Goal: Task Accomplishment & Management: Use online tool/utility

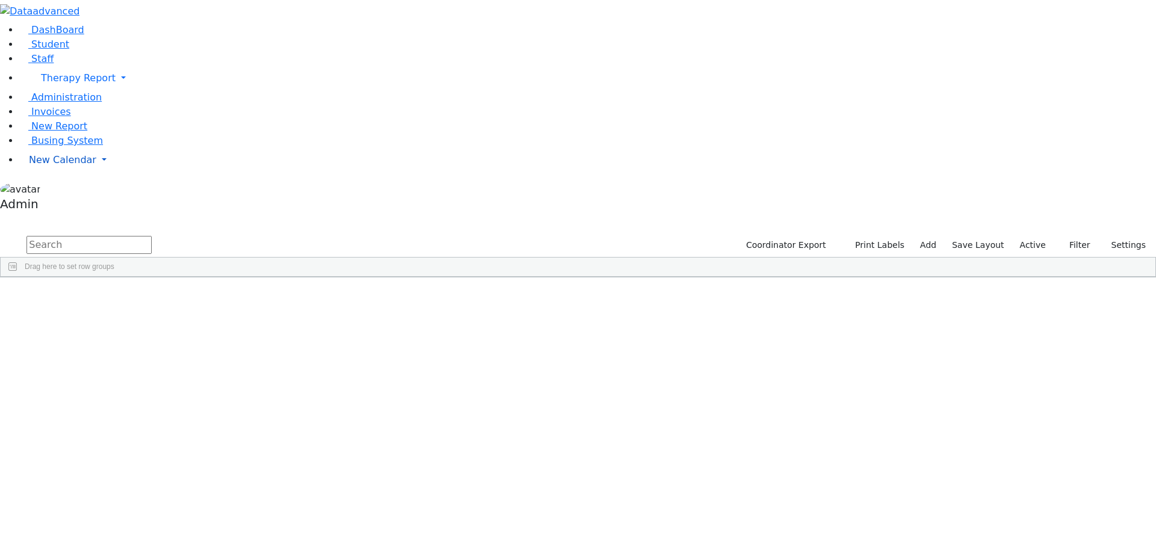
click at [41, 84] on span "New Calendar" at bounding box center [78, 77] width 75 height 11
click at [55, 190] on span "Calendar" at bounding box center [47, 183] width 43 height 11
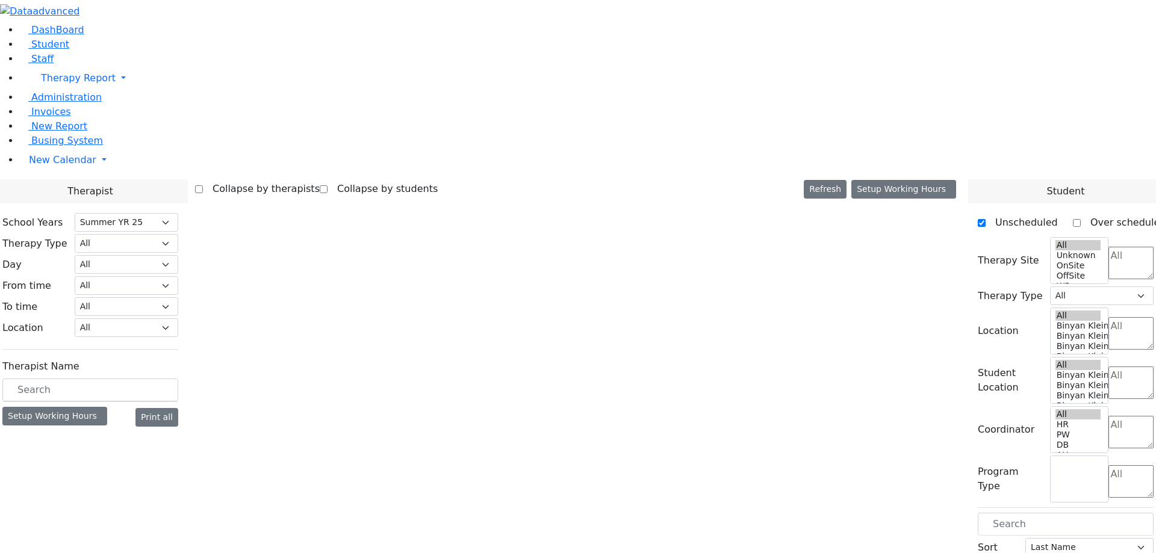
select select "211"
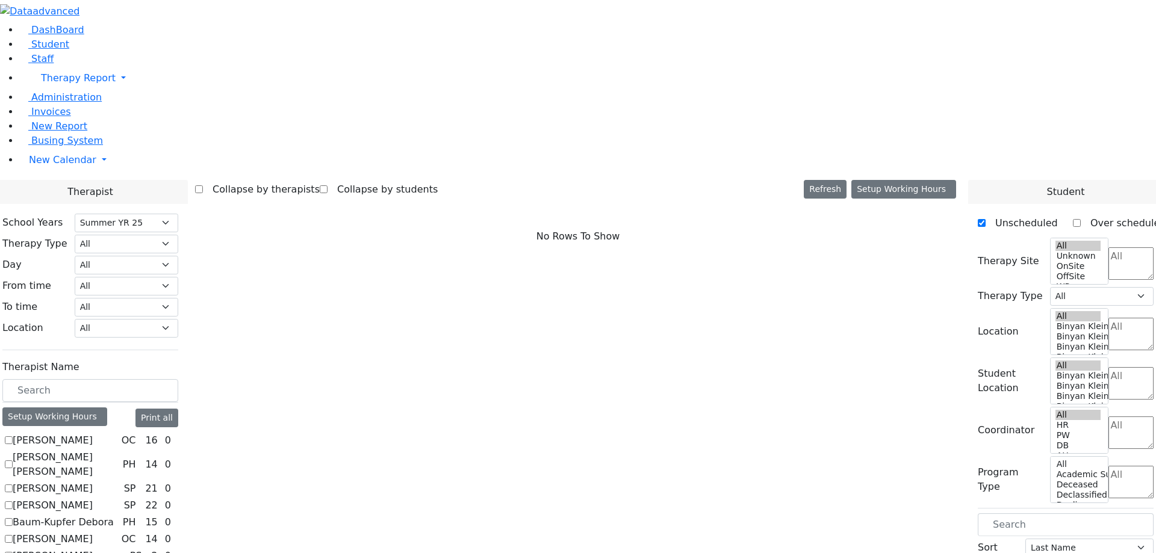
click at [93, 433] on label "Abramczyk ZC" at bounding box center [53, 440] width 80 height 14
click at [13, 436] on input "Abramczyk ZC" at bounding box center [9, 440] width 8 height 8
checkbox input "true"
select select "1"
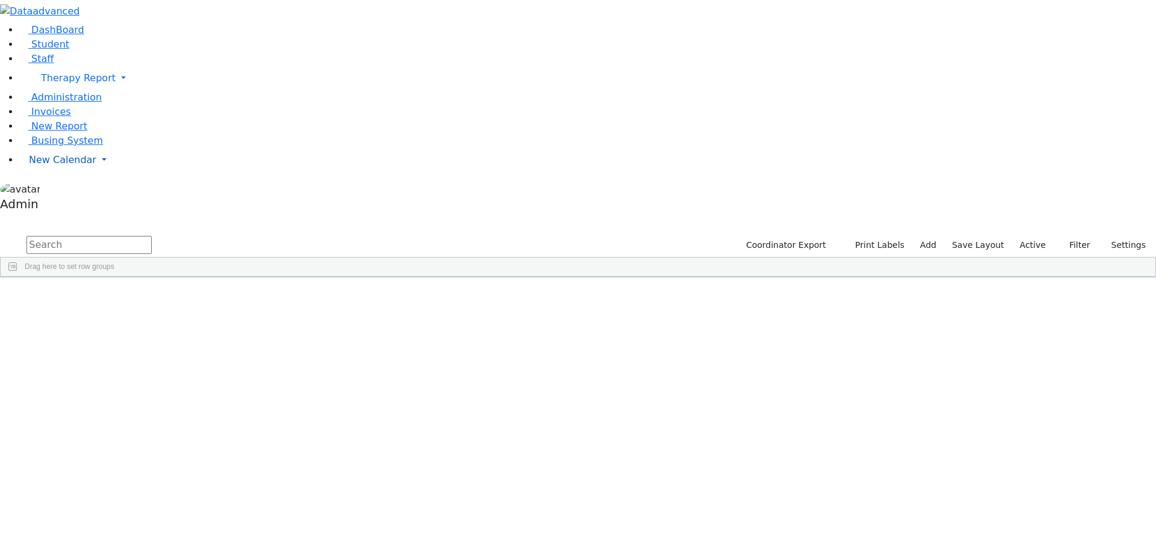
click at [41, 84] on span "New Calendar" at bounding box center [78, 77] width 75 height 11
click at [54, 190] on span "Calendar" at bounding box center [47, 183] width 43 height 11
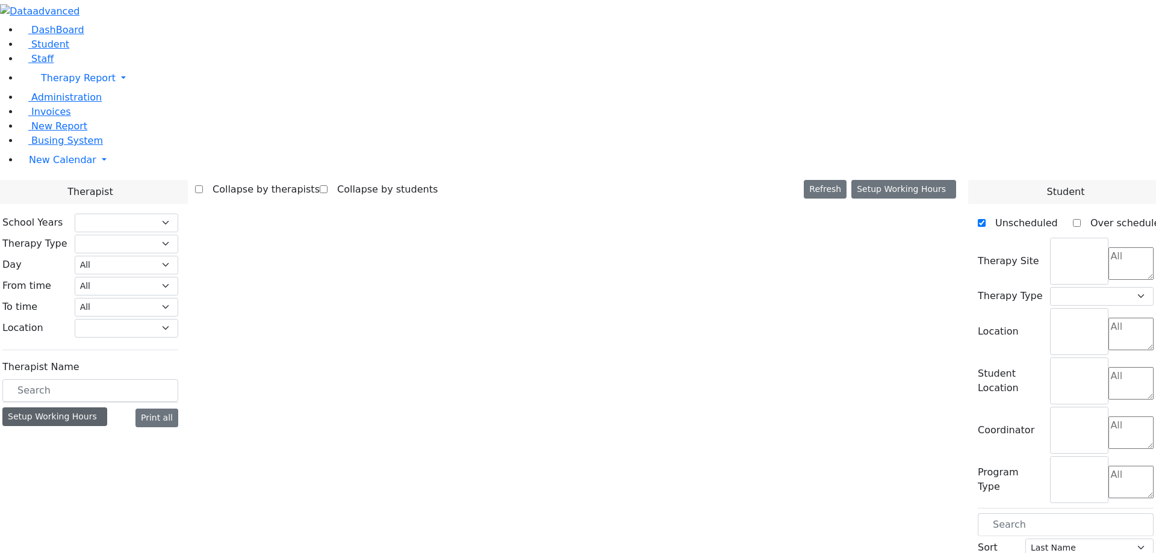
select select "211"
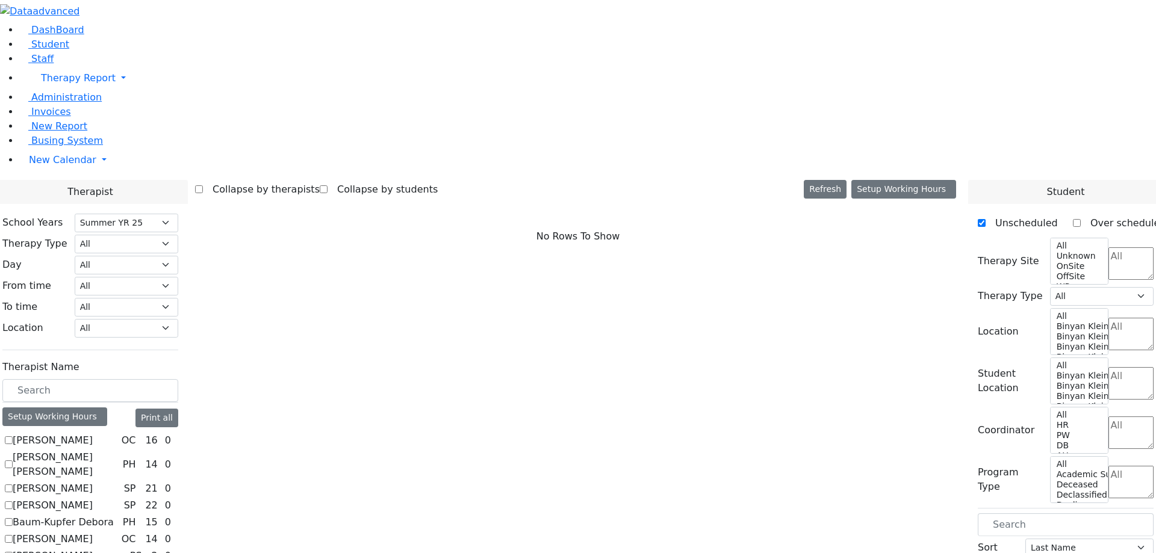
click at [93, 433] on label "Abramczyk ZC" at bounding box center [53, 440] width 80 height 14
click at [13, 436] on input "Abramczyk ZC" at bounding box center [9, 440] width 8 height 8
checkbox input "true"
select select "1"
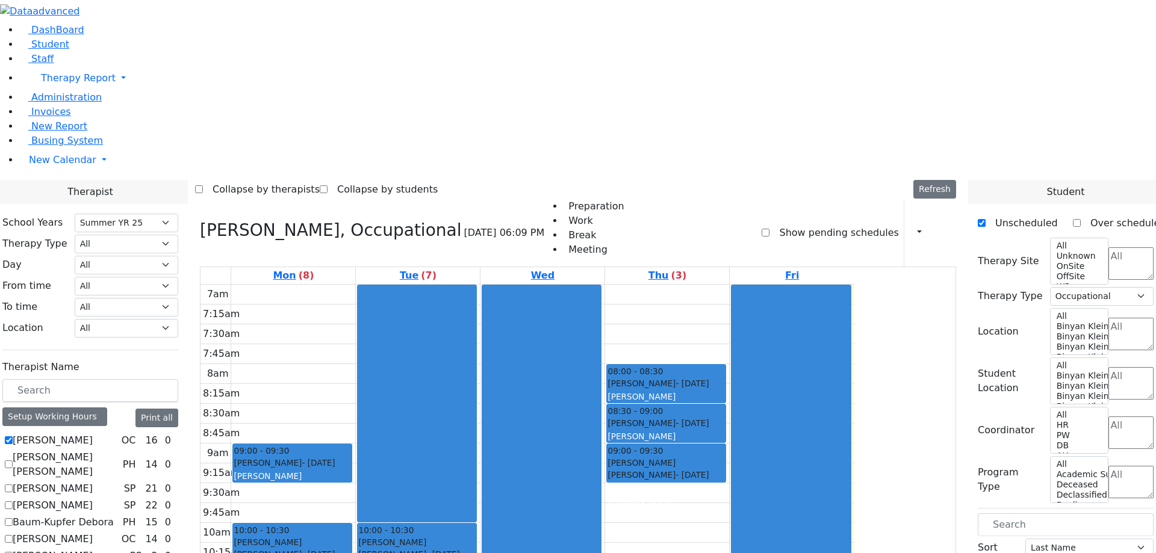
click at [645, 180] on div "Collapse by therapists Collapse by students Refresh Setup Working Hours Print S…" at bounding box center [578, 189] width 766 height 19
select select "211"
select select "1"
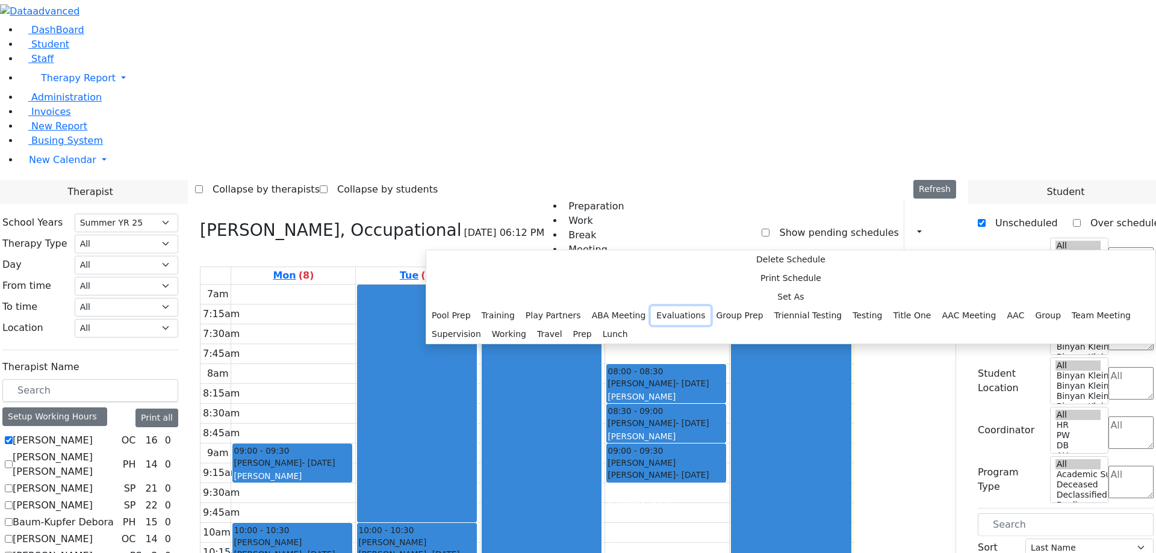
click at [651, 306] on button "Evaluations" at bounding box center [681, 315] width 60 height 19
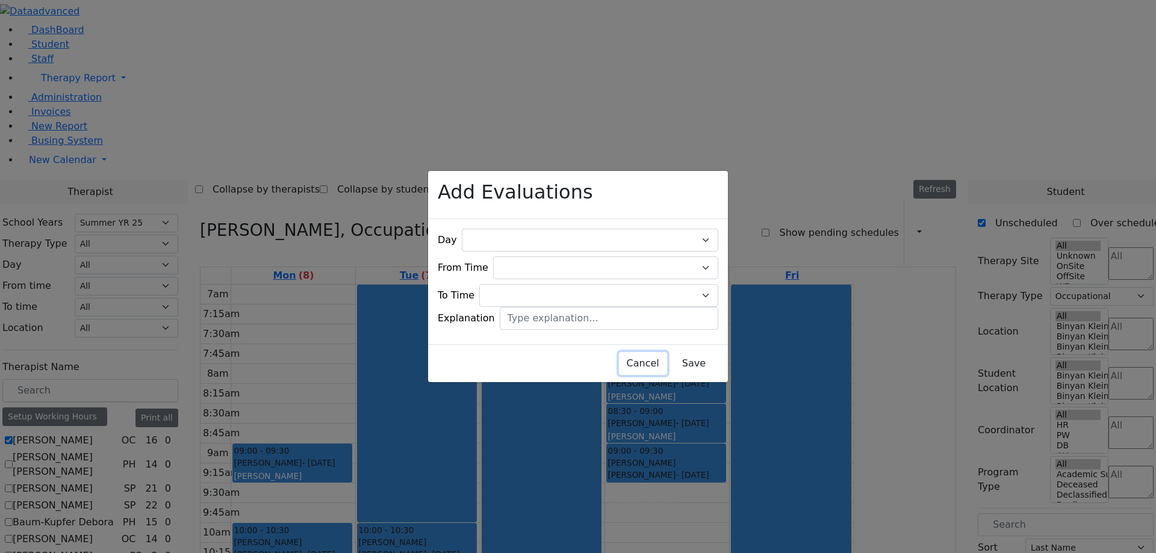
click at [619, 353] on button "Cancel" at bounding box center [643, 363] width 48 height 23
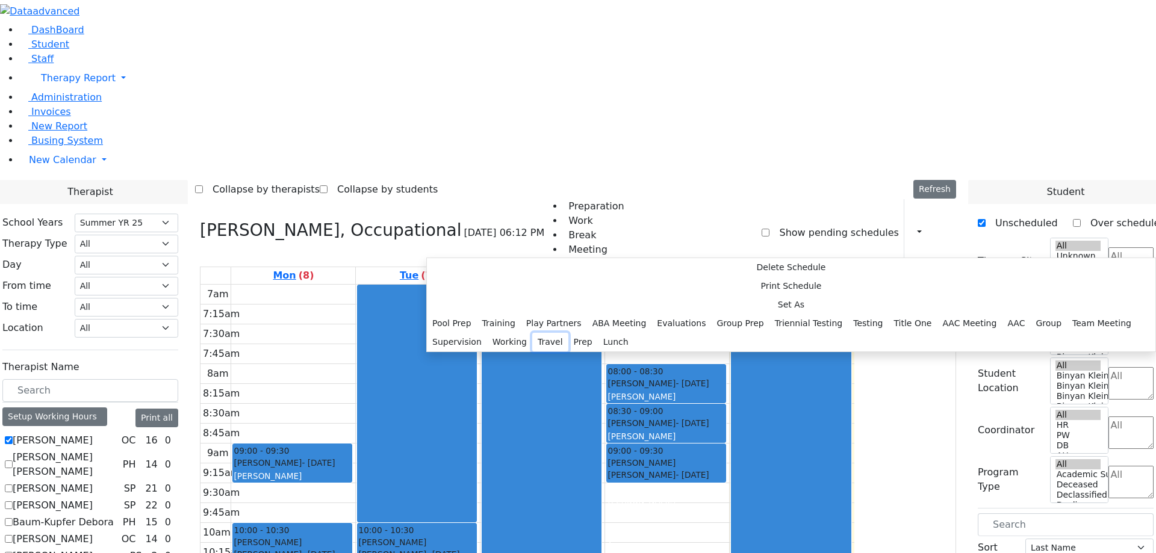
click at [541, 333] on button "Travel" at bounding box center [550, 342] width 36 height 19
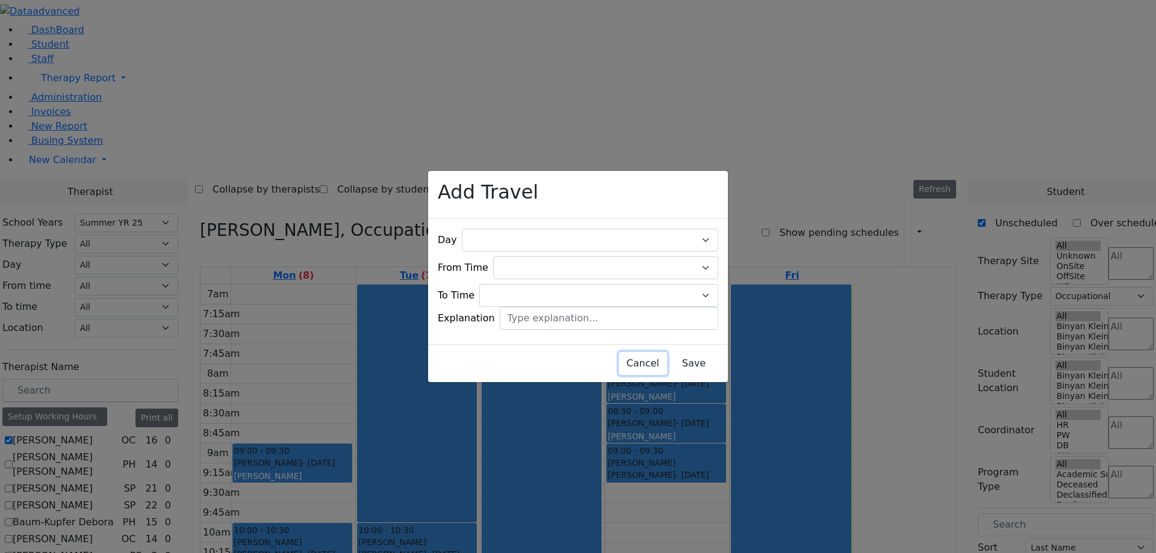
click at [619, 352] on button "Cancel" at bounding box center [643, 363] width 48 height 23
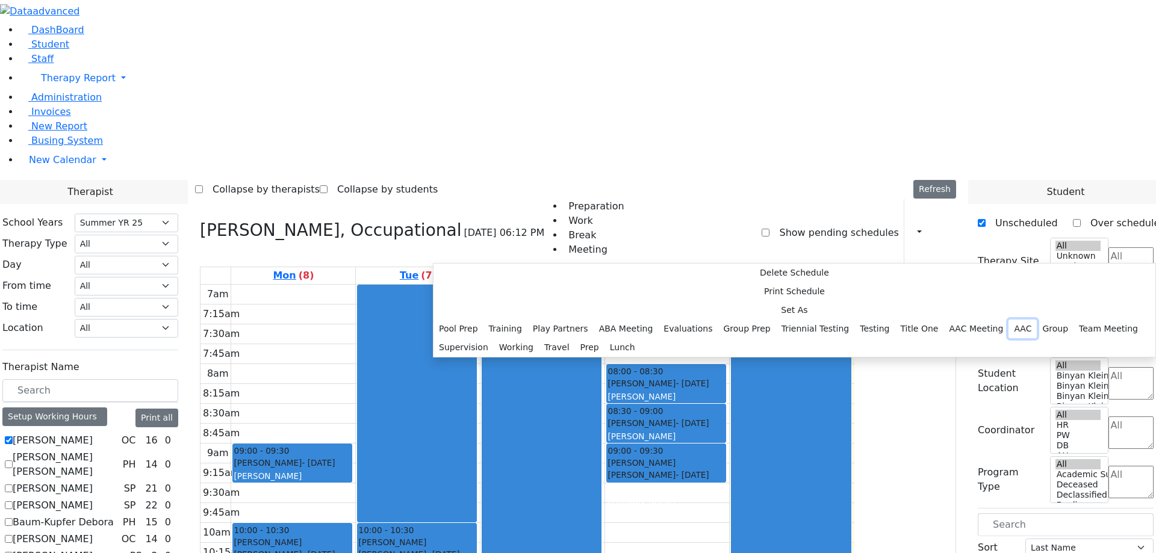
click at [1008, 320] on button "AAC" at bounding box center [1022, 329] width 28 height 19
select select
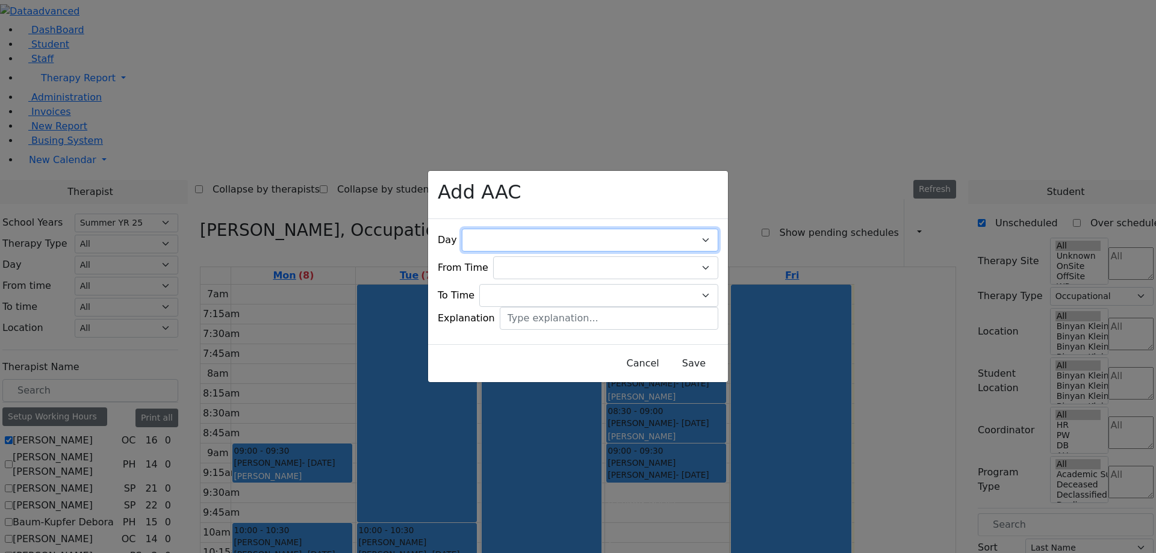
click at [541, 229] on select "All Monday Tuesday Wednesday Thursday Friday" at bounding box center [590, 240] width 256 height 23
drag, startPoint x: 760, startPoint y: 321, endPoint x: 743, endPoint y: 327, distance: 17.9
click at [743, 327] on div "Add AAC Day All Monday Tuesday Wednesday Thursday Friday From Time 07:00 AM 07:…" at bounding box center [578, 276] width 1156 height 553
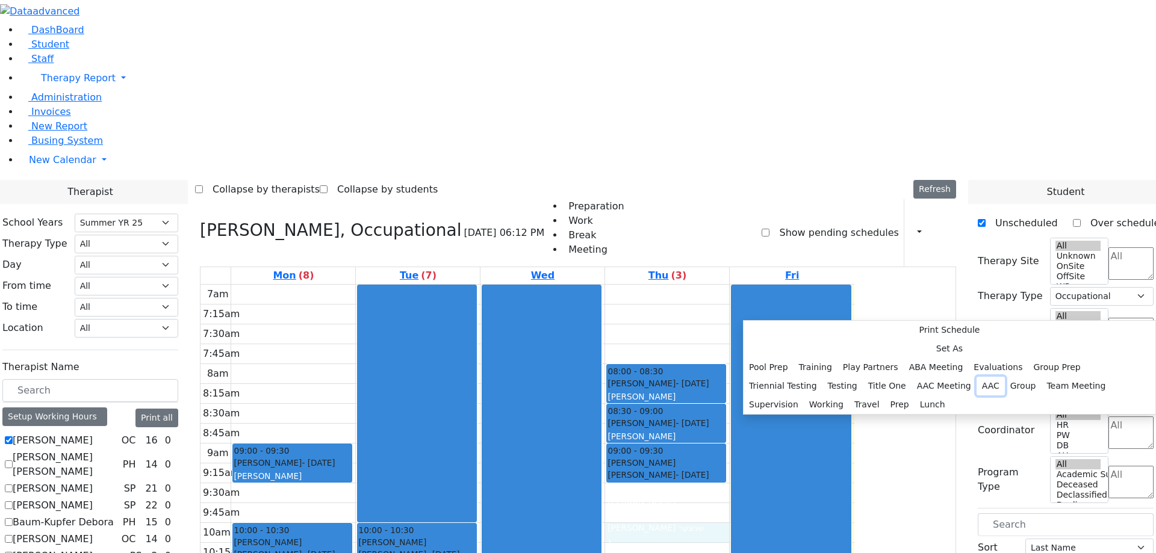
click at [976, 377] on button "AAC" at bounding box center [990, 386] width 28 height 19
select select "4"
select select "10:00:00"
select select "10:15:00"
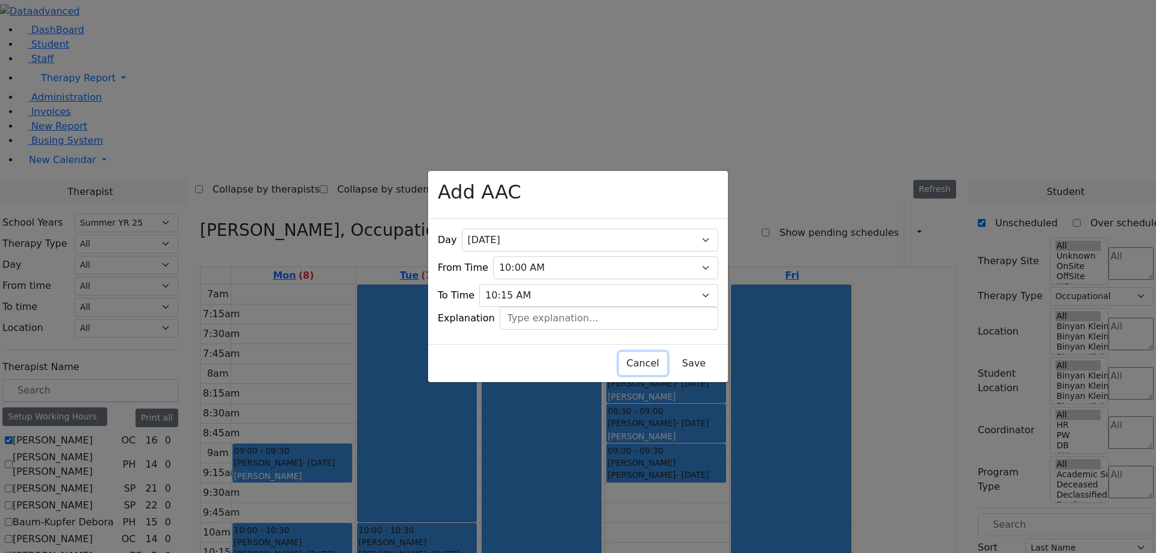
click at [619, 357] on button "Cancel" at bounding box center [643, 363] width 48 height 23
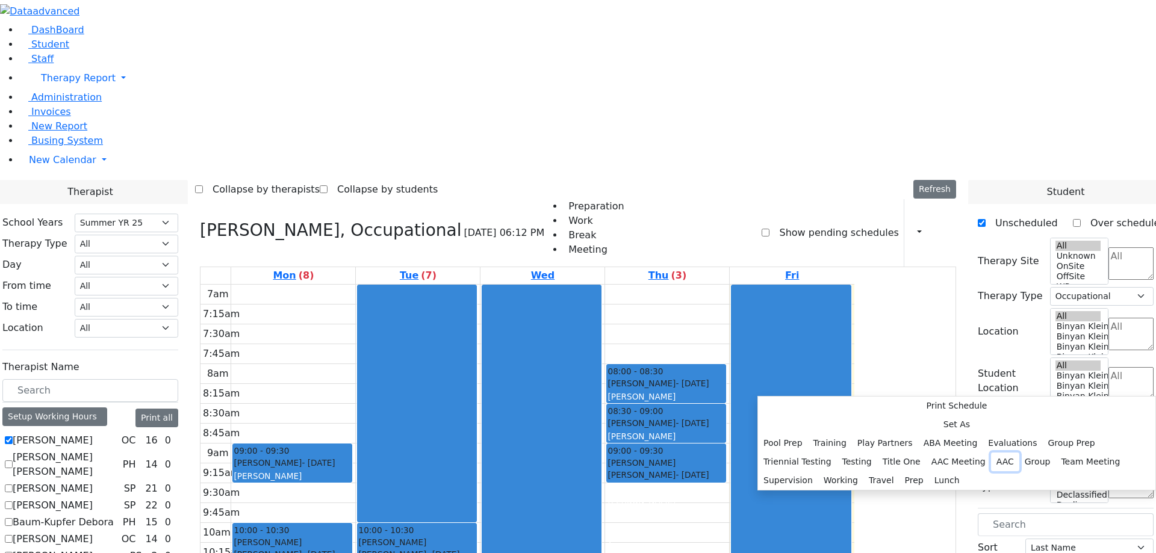
click at [991, 453] on button "AAC" at bounding box center [1005, 462] width 28 height 19
select select "11:00:00"
select select "11:15:00"
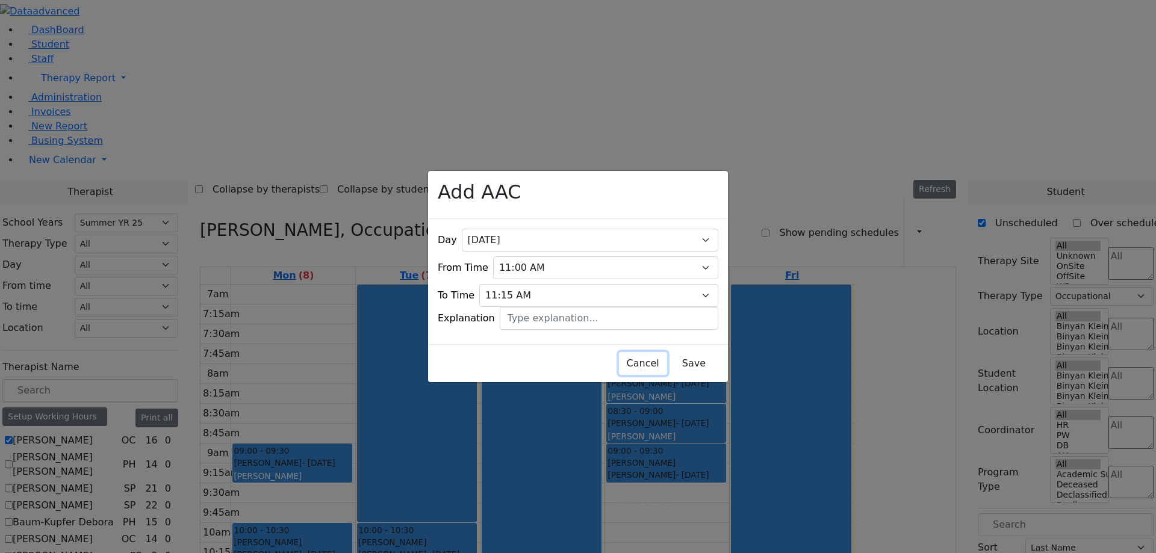
click at [619, 353] on button "Cancel" at bounding box center [643, 363] width 48 height 23
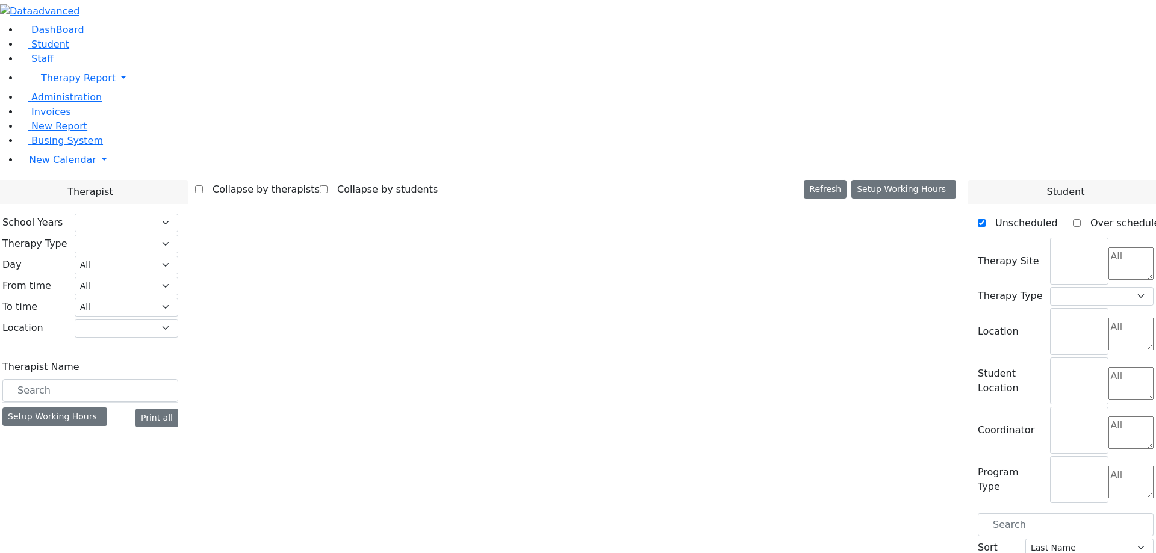
select select "211"
select select "1"
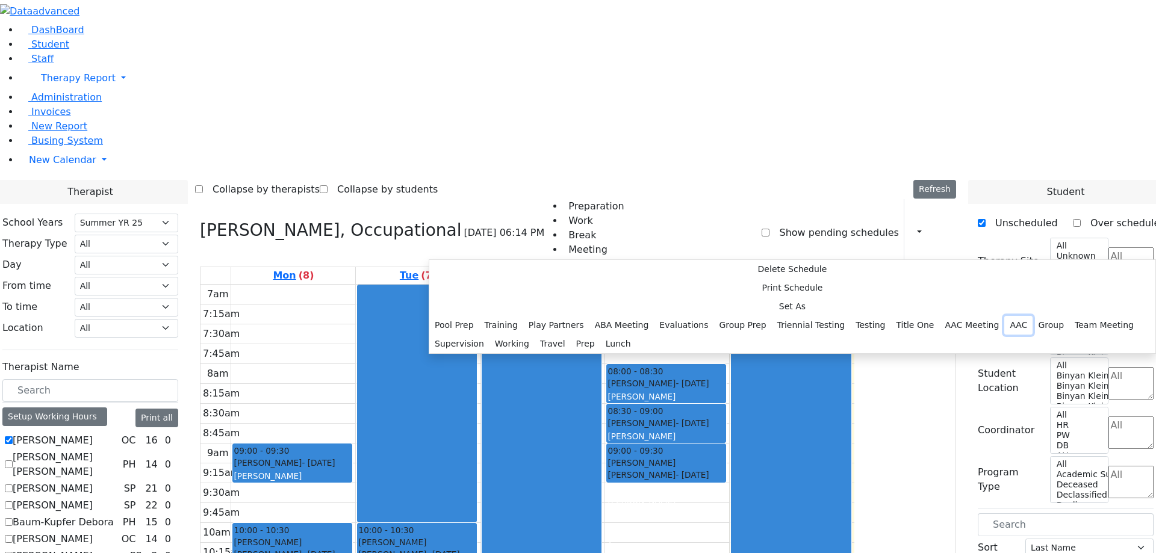
click at [1004, 316] on button "AAC" at bounding box center [1018, 325] width 28 height 19
select select "4"
select select
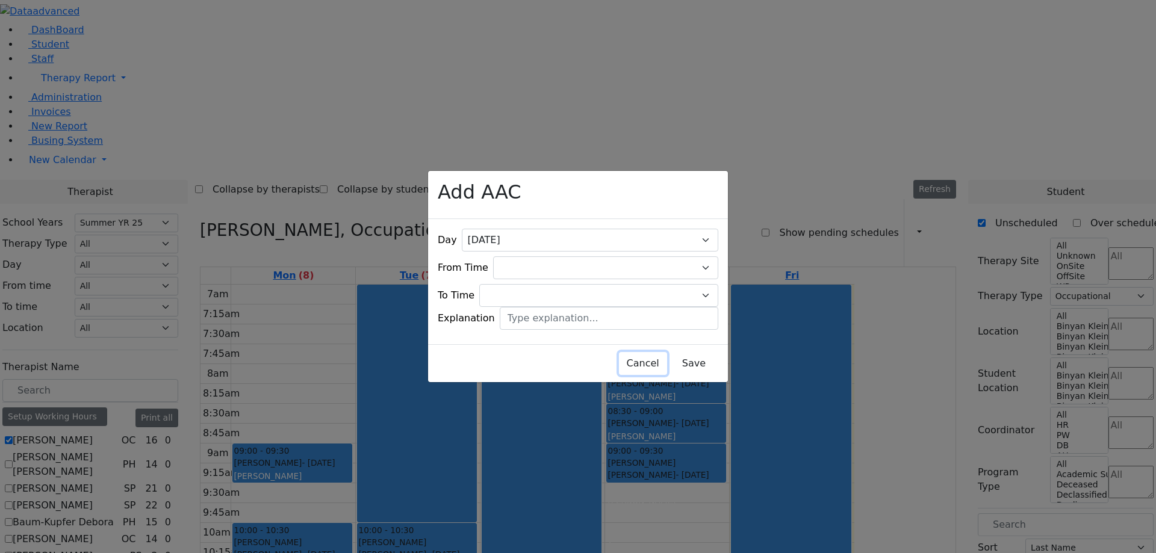
click at [619, 359] on button "Cancel" at bounding box center [643, 363] width 48 height 23
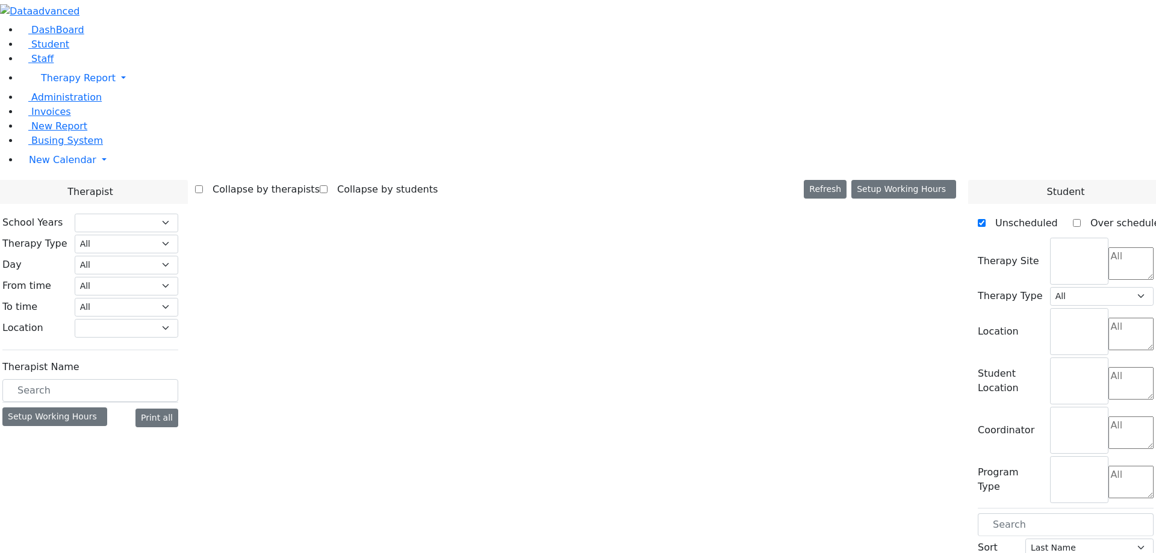
select select "19:00:00"
select select "1"
select select "211"
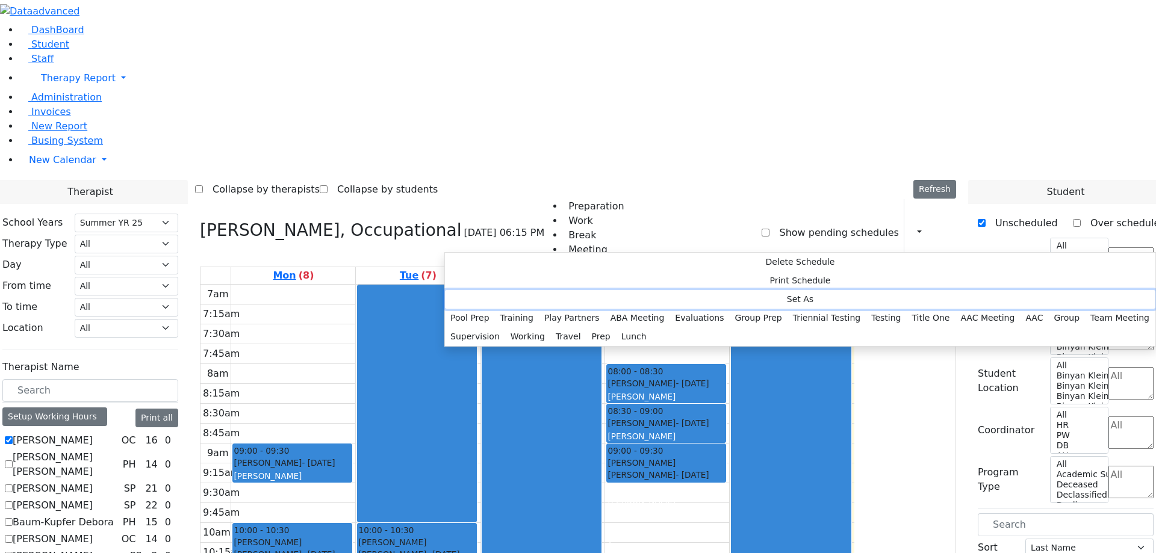
click at [483, 292] on button "Set As" at bounding box center [800, 299] width 710 height 19
click at [1020, 309] on button "AAC" at bounding box center [1034, 318] width 28 height 19
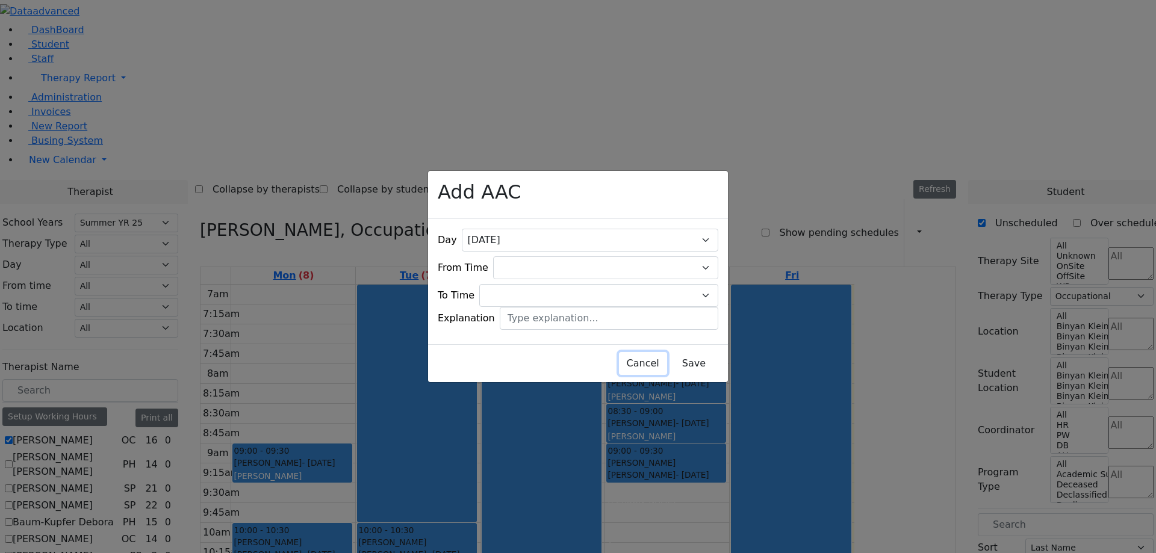
click at [619, 361] on button "Cancel" at bounding box center [643, 363] width 48 height 23
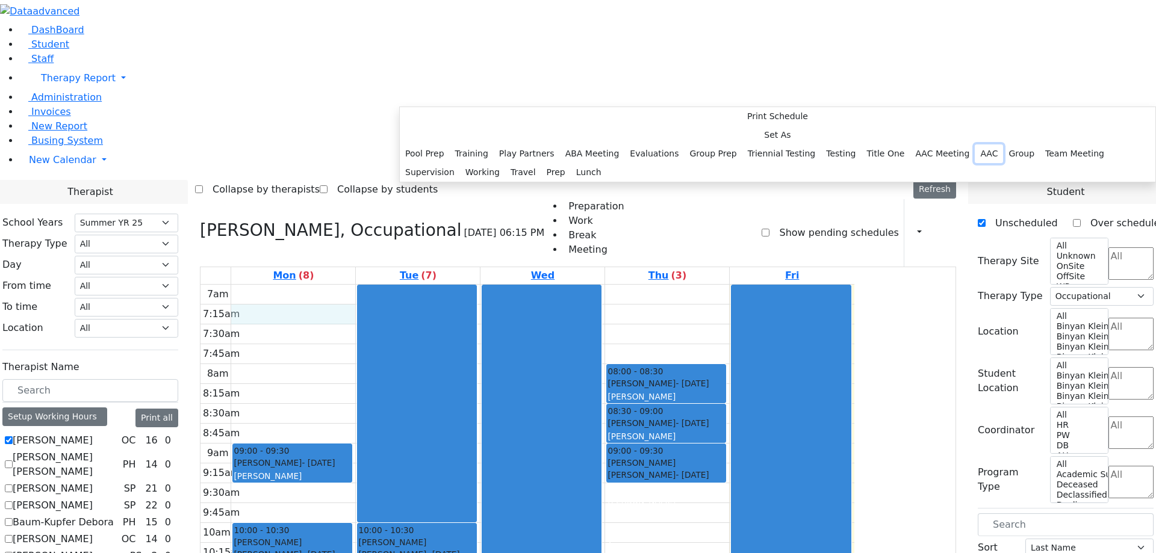
click at [975, 163] on button "AAC" at bounding box center [989, 153] width 28 height 19
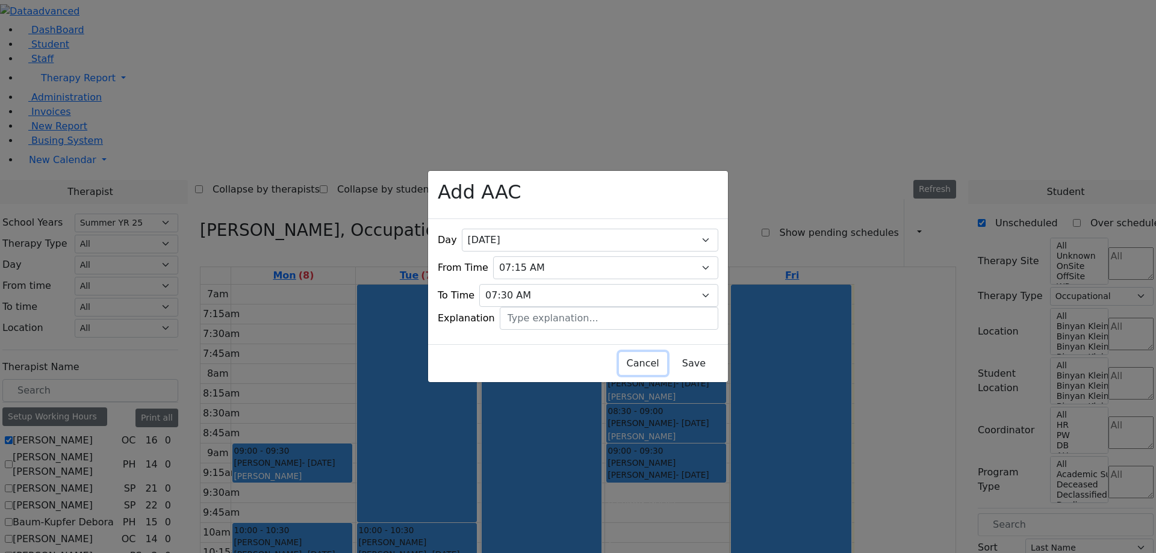
click at [619, 352] on button "Cancel" at bounding box center [643, 363] width 48 height 23
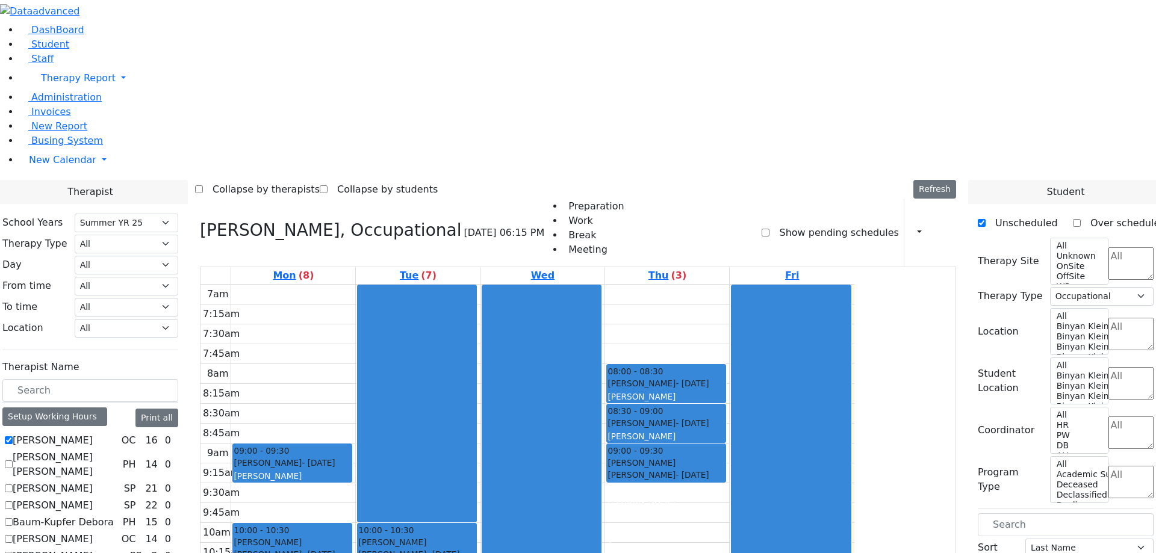
click at [351, 457] on div "Srugo Avrum - 11/05/2012 Schmutter, Michoel" at bounding box center [292, 470] width 117 height 26
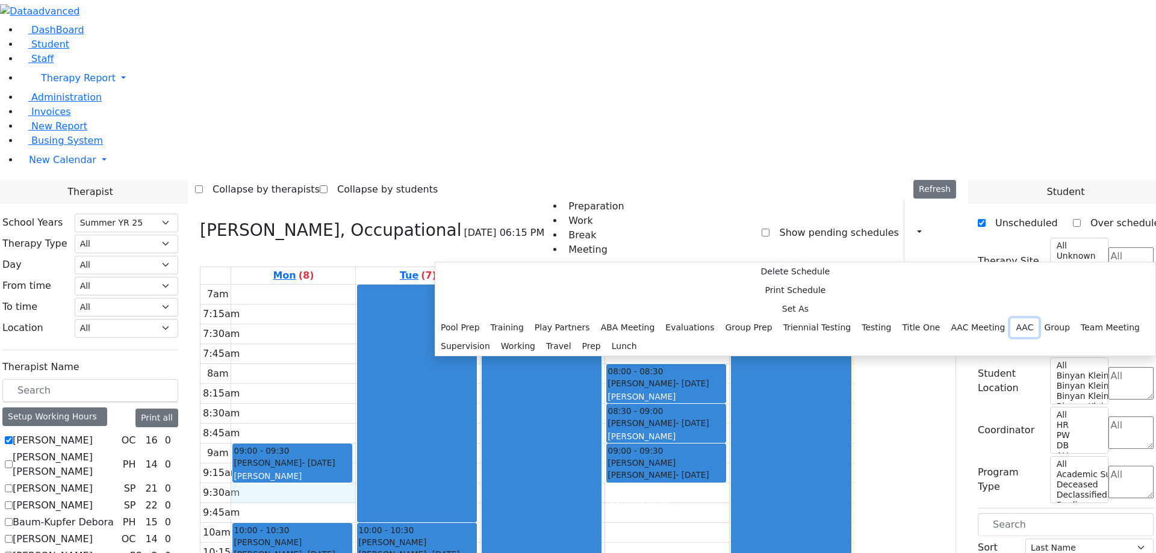
click at [1010, 318] on button "AAC" at bounding box center [1024, 327] width 28 height 19
select select "4"
select select
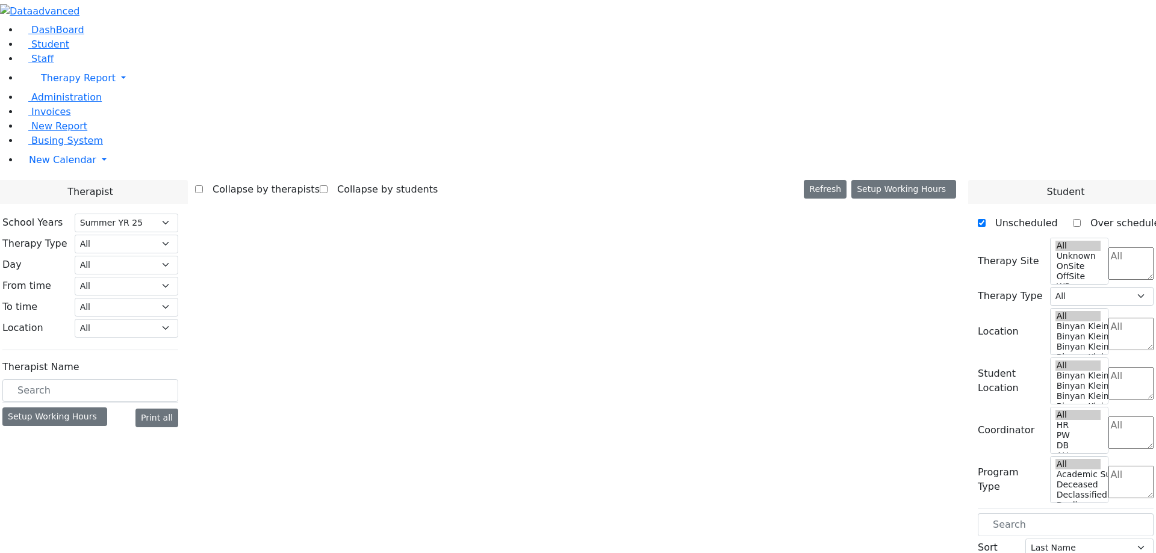
select select "211"
select select "1"
select select "211"
select select "1"
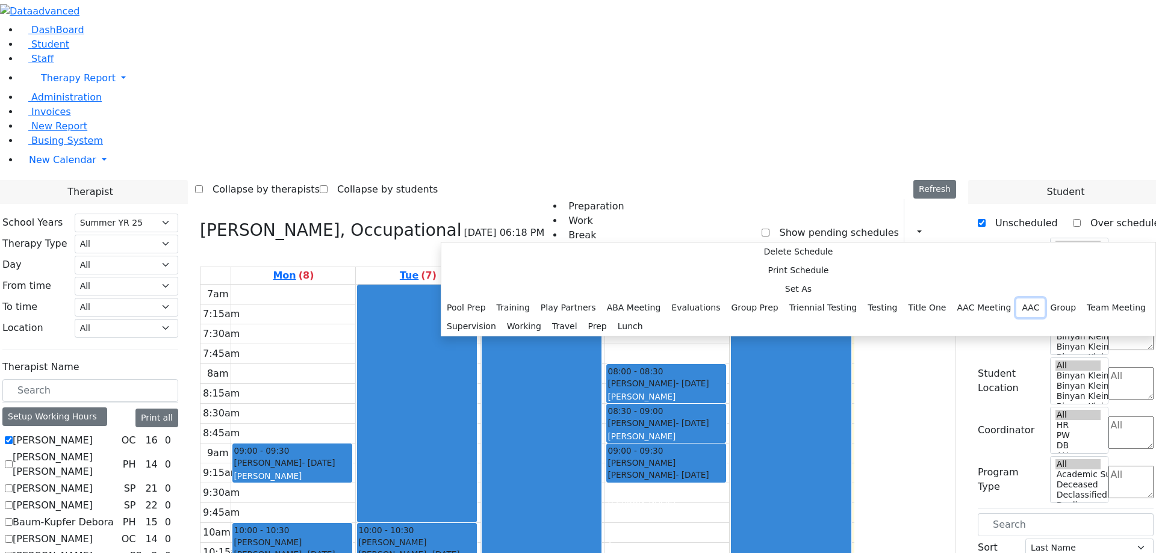
click at [1016, 299] on button "AAC" at bounding box center [1030, 308] width 28 height 19
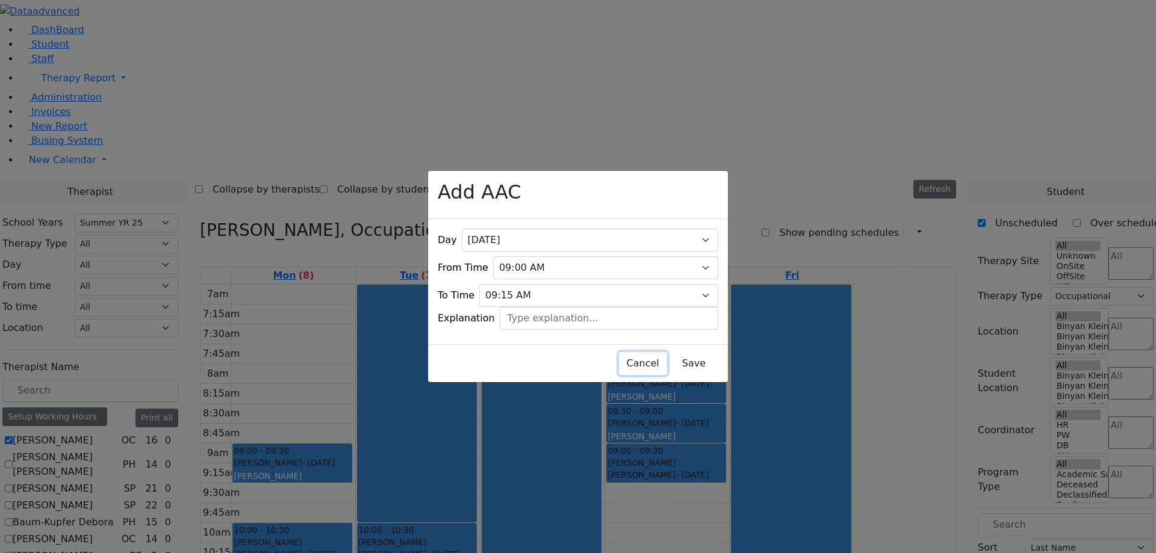
click at [619, 358] on button "Cancel" at bounding box center [643, 363] width 48 height 23
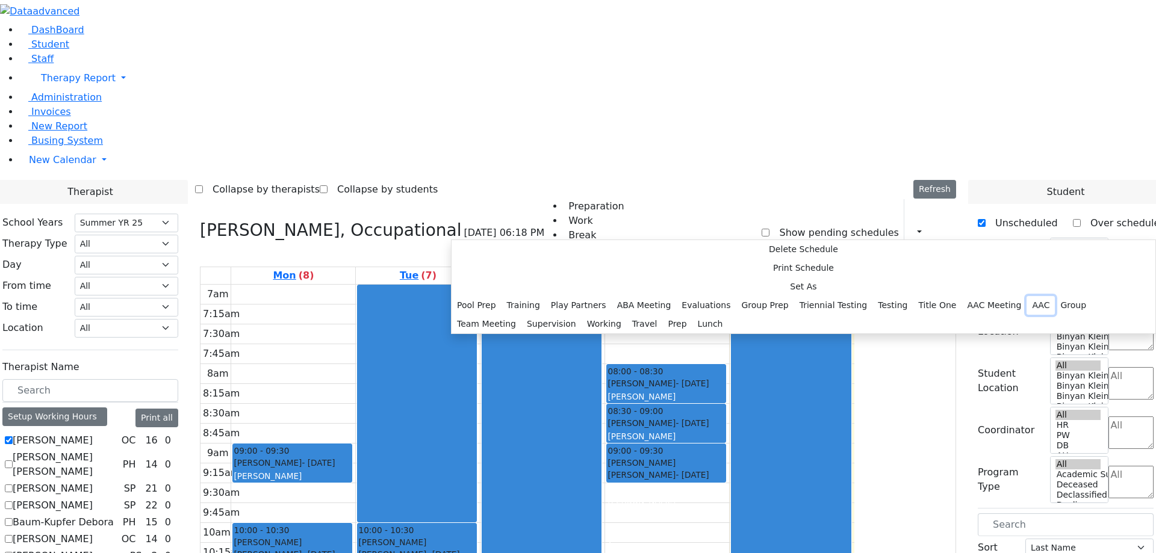
click at [1026, 296] on button "AAC" at bounding box center [1040, 305] width 28 height 19
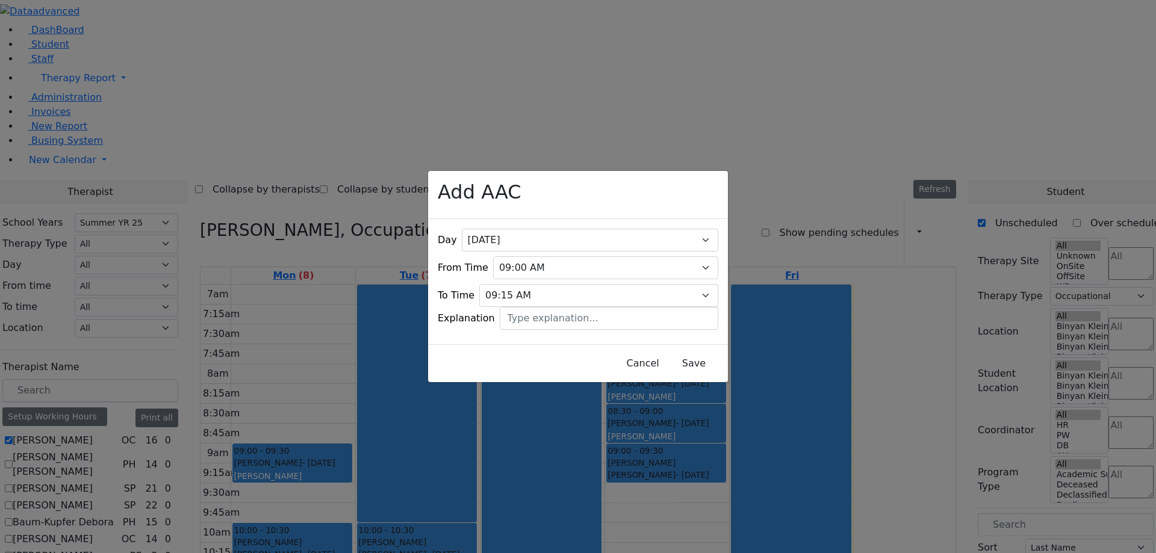
drag, startPoint x: 549, startPoint y: 192, endPoint x: 628, endPoint y: 182, distance: 80.0
click at [628, 182] on div "Add AAC" at bounding box center [578, 195] width 300 height 48
click at [671, 358] on button "Save" at bounding box center [694, 363] width 54 height 23
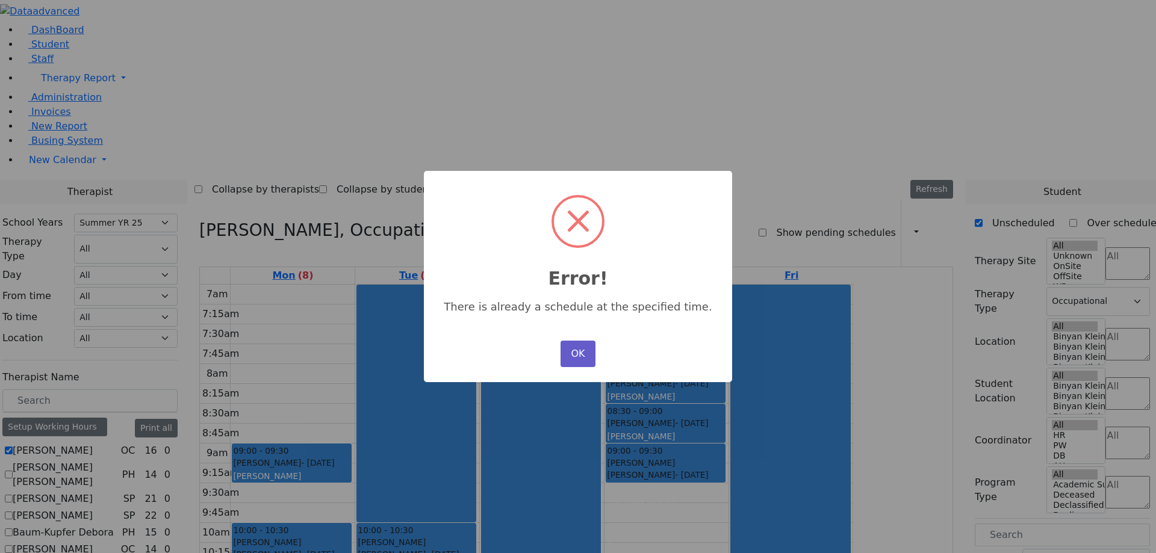
click at [588, 351] on button "OK" at bounding box center [577, 354] width 35 height 26
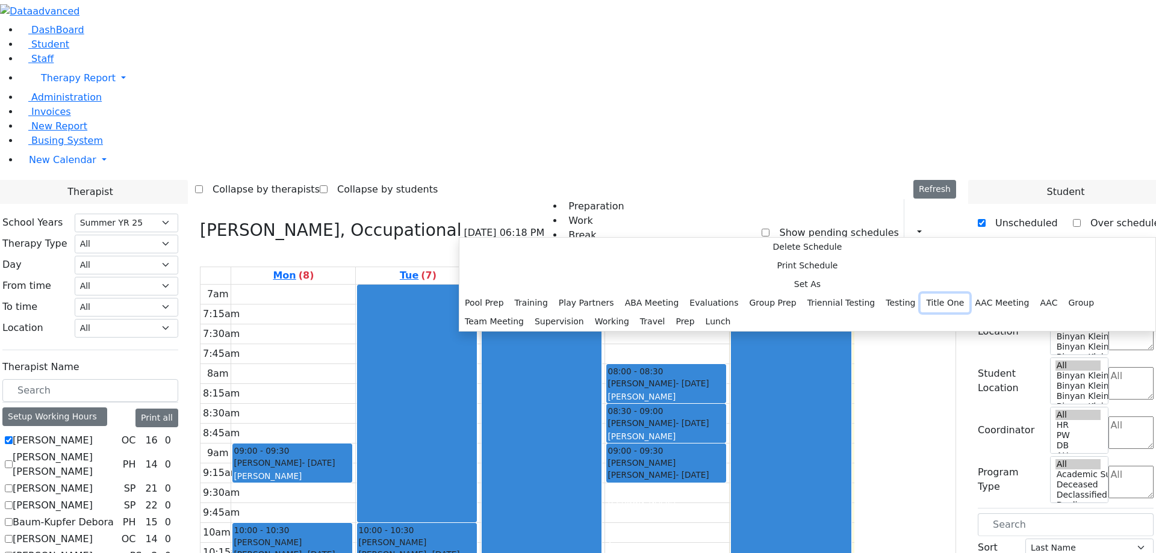
click at [920, 294] on button "Title One" at bounding box center [944, 303] width 49 height 19
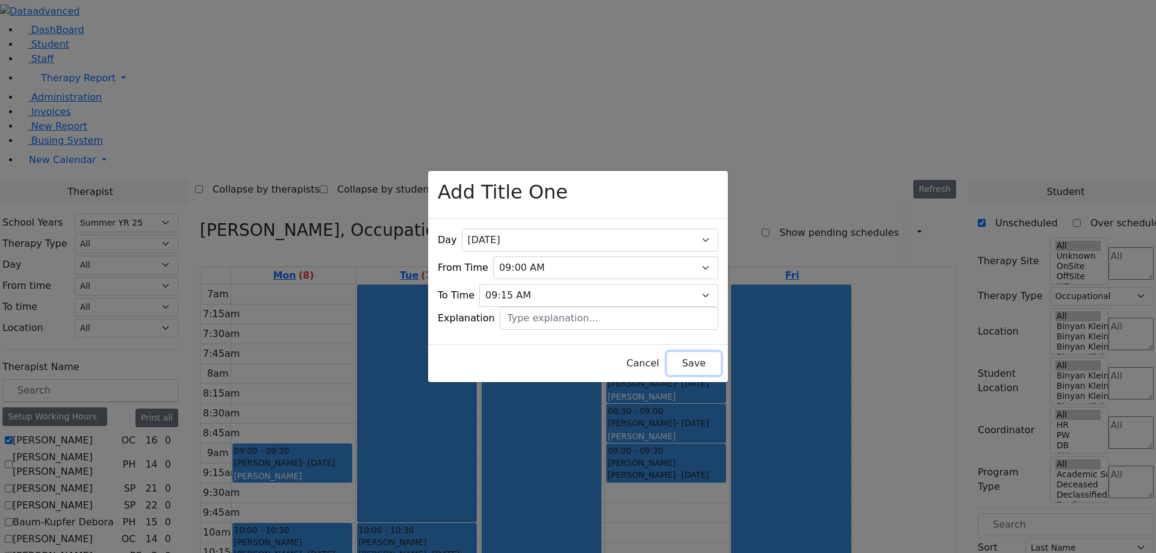
click at [673, 352] on button "Save" at bounding box center [694, 363] width 54 height 23
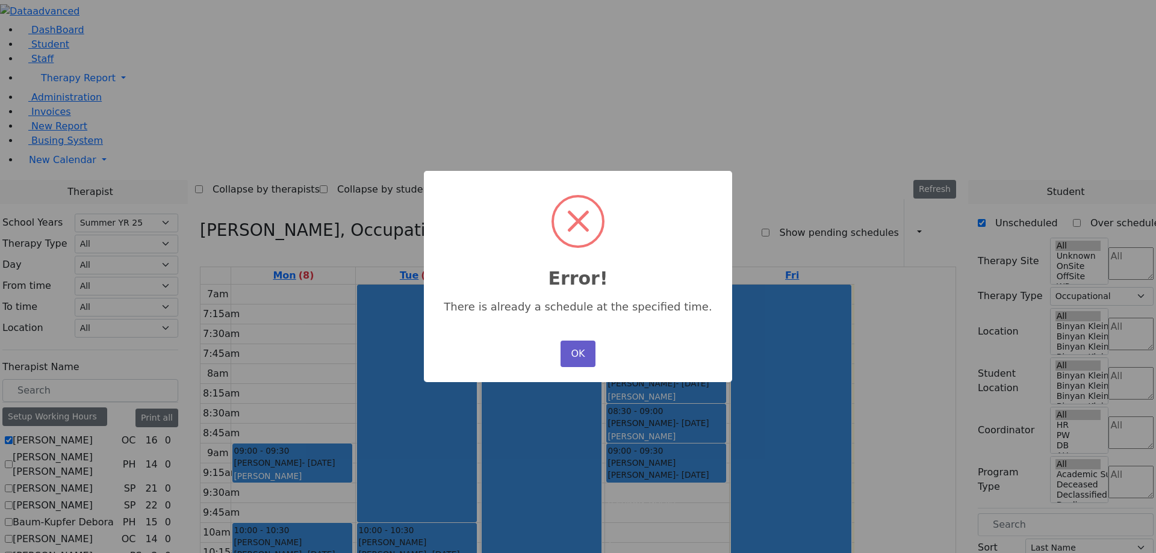
click at [586, 355] on button "OK" at bounding box center [577, 354] width 35 height 26
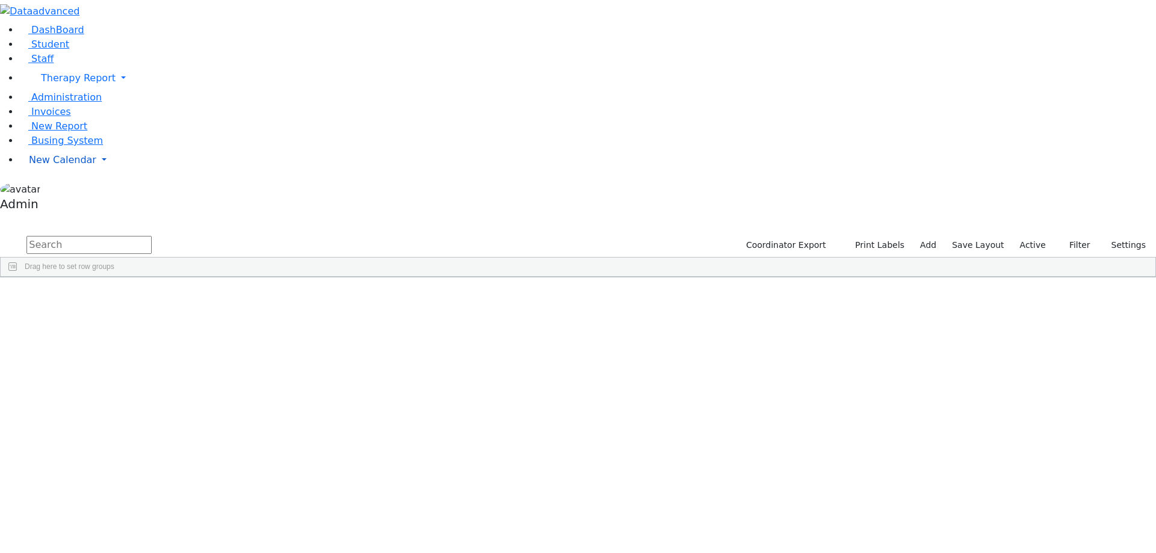
click at [43, 84] on span "New Calendar" at bounding box center [78, 77] width 75 height 11
click at [54, 190] on span "Calendar" at bounding box center [47, 183] width 43 height 11
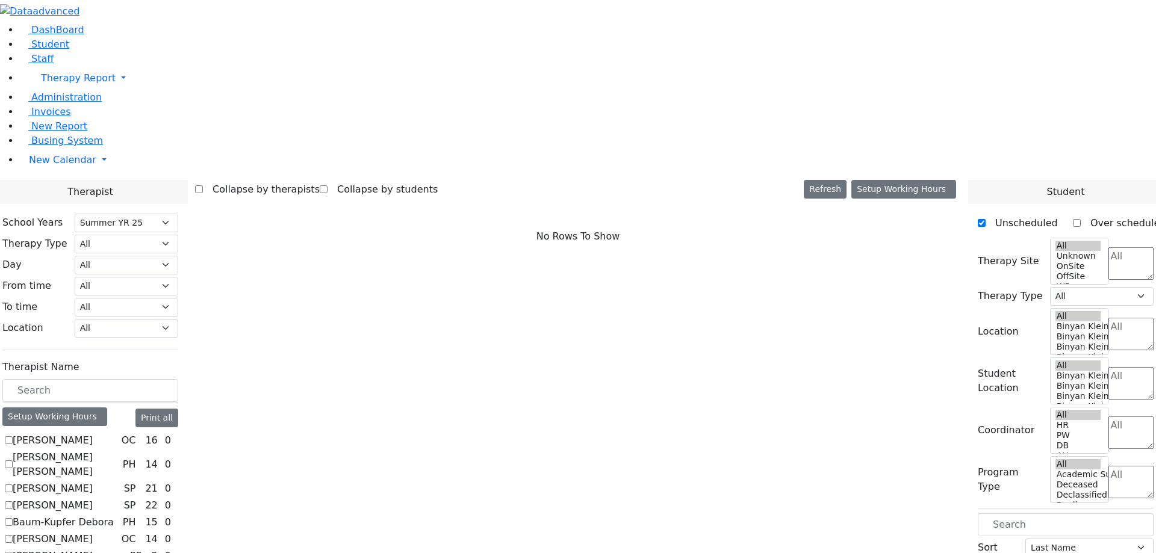
select select "211"
click at [93, 433] on label "[PERSON_NAME]" at bounding box center [53, 440] width 80 height 14
click at [13, 436] on input "[PERSON_NAME]" at bounding box center [9, 440] width 8 height 8
checkbox input "true"
select select "1"
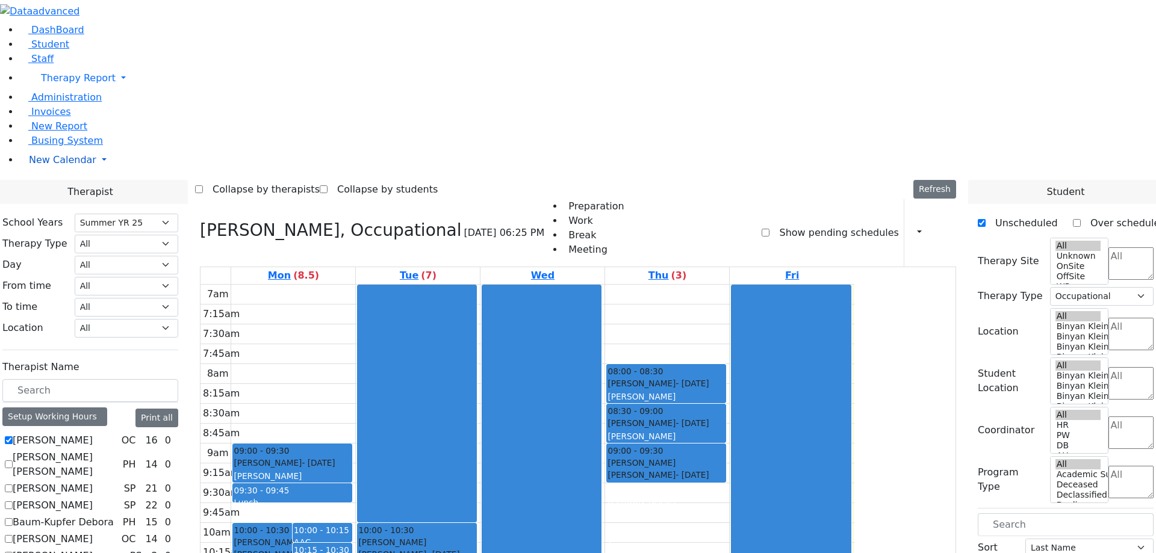
click at [51, 84] on span "New Calendar" at bounding box center [78, 77] width 75 height 11
click at [65, 204] on span "Teacher Report" at bounding box center [65, 198] width 72 height 11
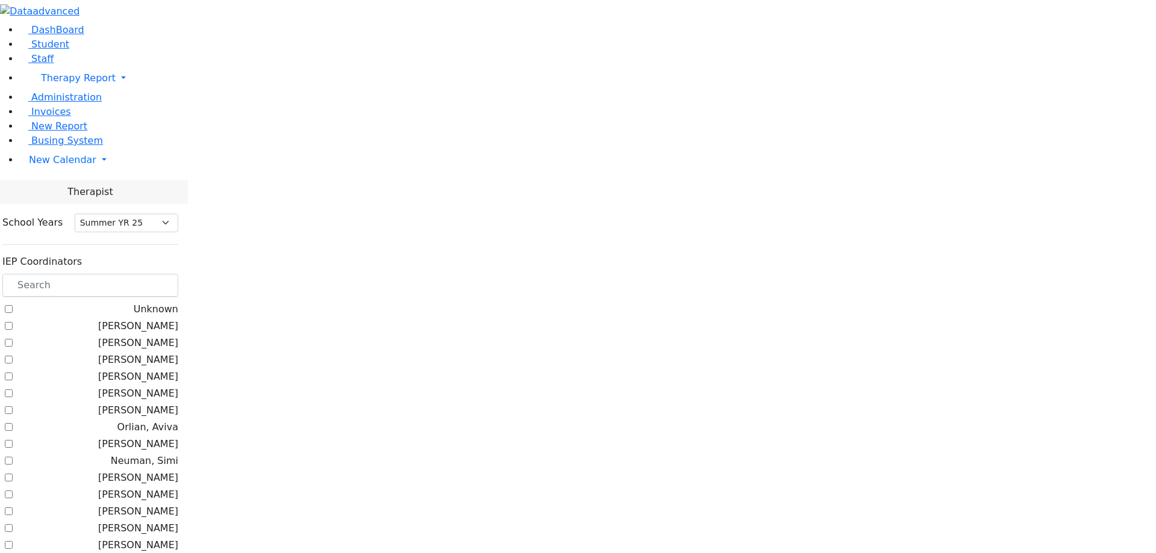
select select "211"
click at [178, 336] on label "[PERSON_NAME]" at bounding box center [138, 343] width 80 height 14
click at [13, 339] on input "[PERSON_NAME]" at bounding box center [9, 343] width 8 height 8
checkbox input "true"
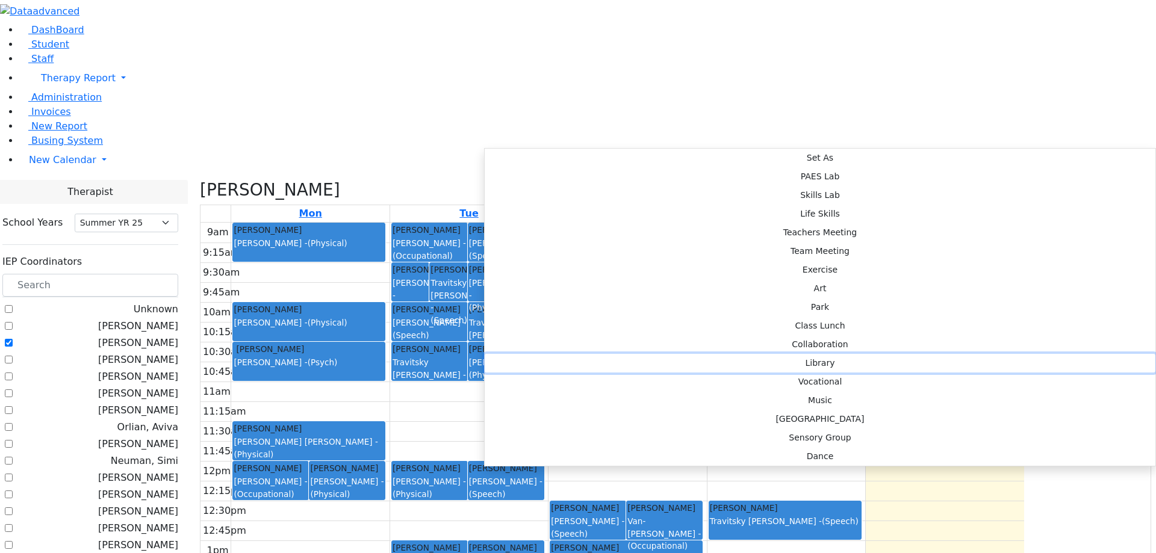
click at [653, 354] on button "Library" at bounding box center [820, 363] width 671 height 19
click at [661, 354] on button "Library" at bounding box center [820, 363] width 671 height 19
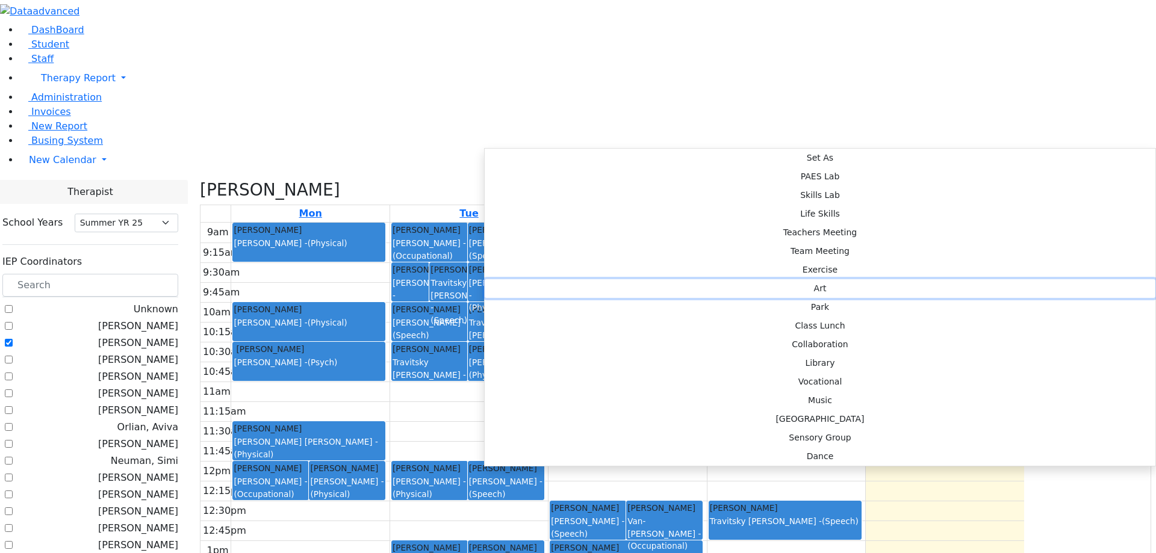
click at [657, 279] on button "Art" at bounding box center [820, 288] width 671 height 19
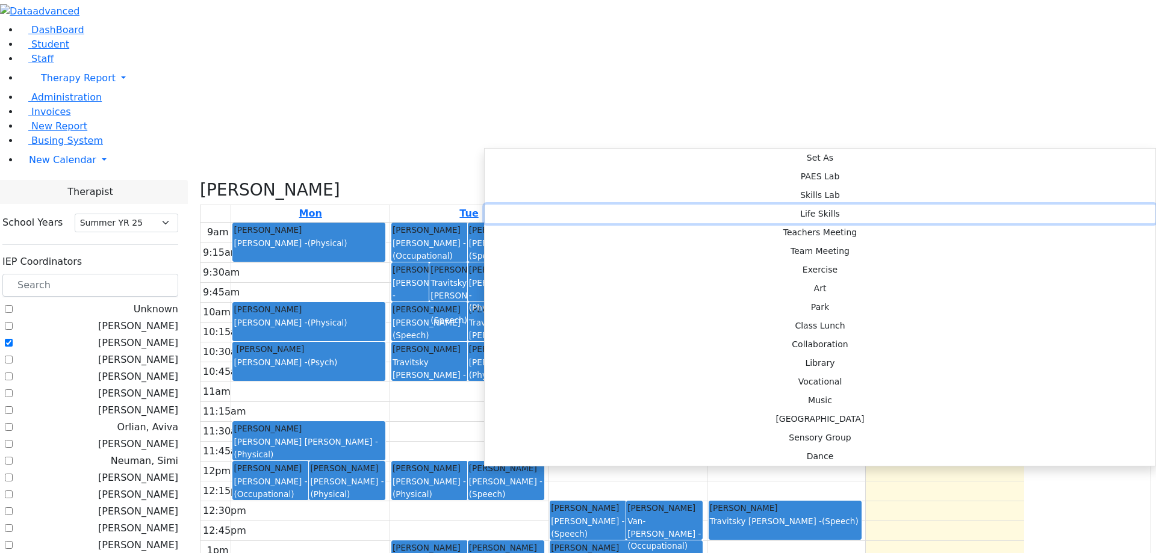
click at [651, 205] on button "Life Skills" at bounding box center [820, 214] width 671 height 19
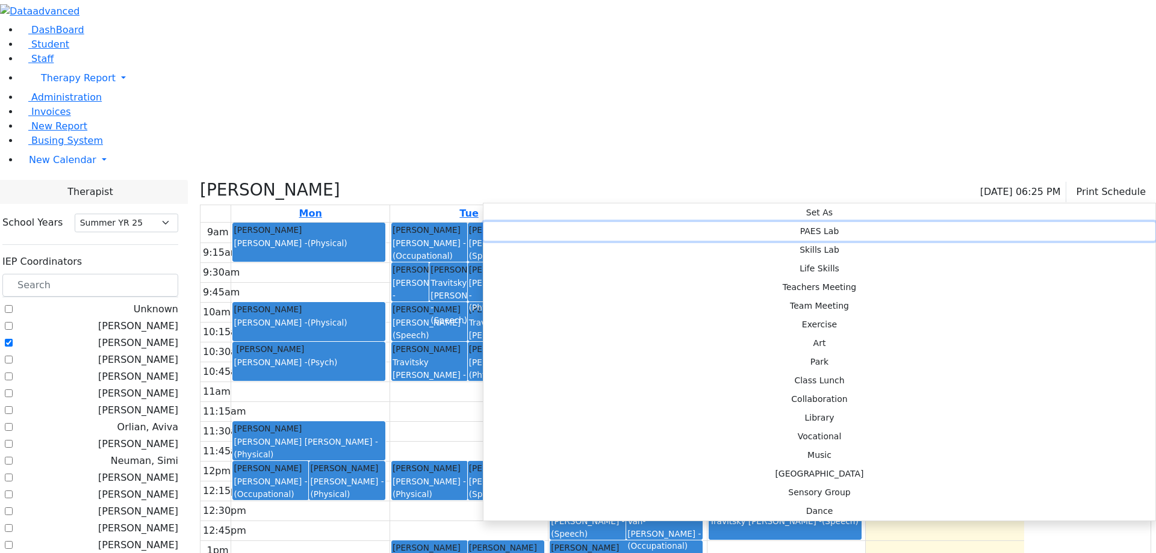
click at [644, 222] on button "PAES Lab" at bounding box center [819, 231] width 672 height 19
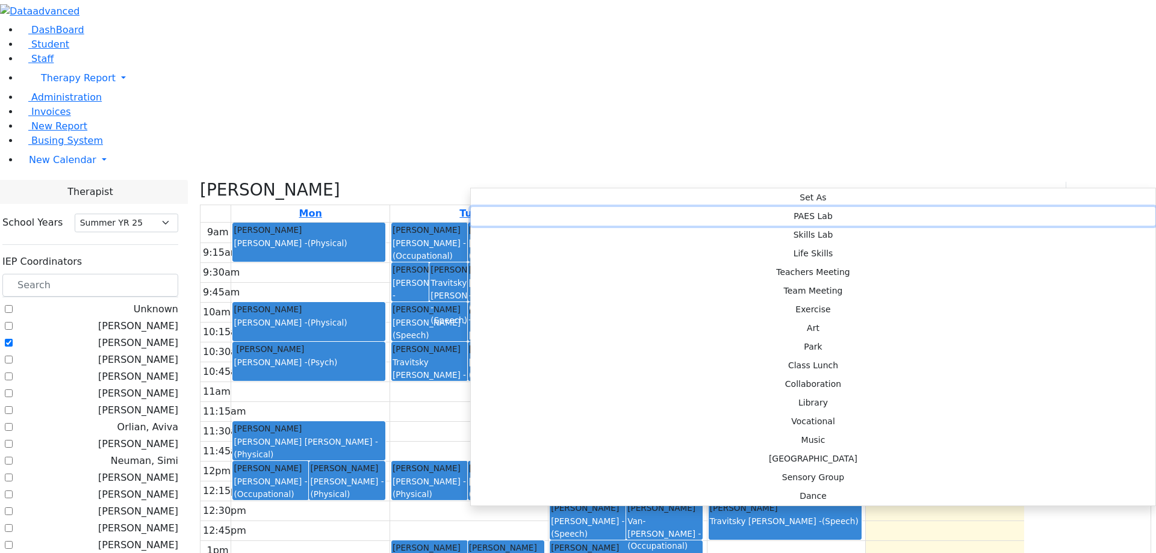
click at [642, 207] on button "PAES Lab" at bounding box center [813, 216] width 684 height 19
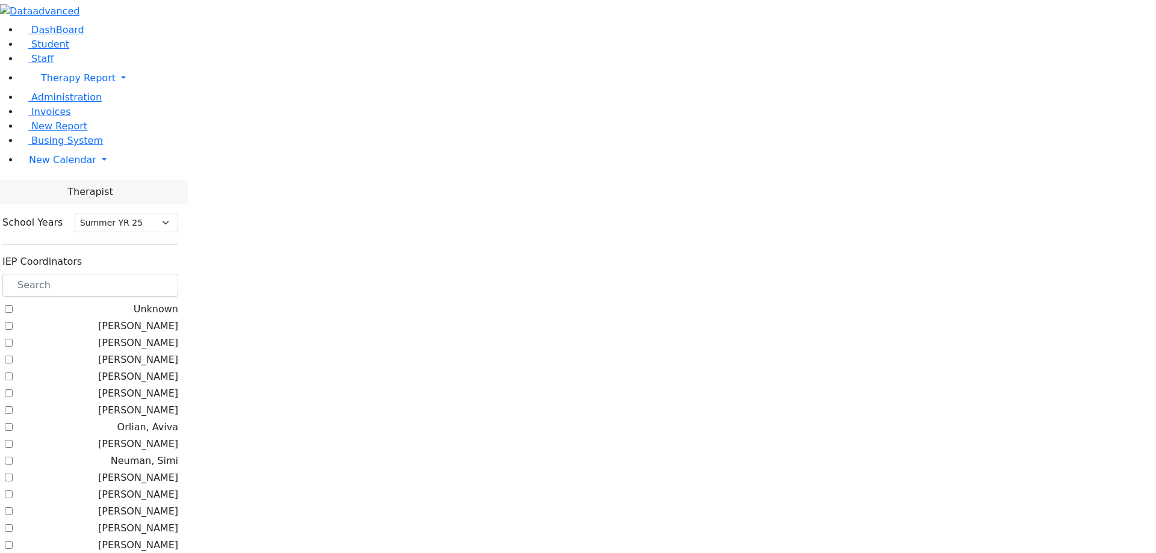
select select "211"
click at [178, 336] on label "[PERSON_NAME]" at bounding box center [138, 343] width 80 height 14
click at [13, 339] on input "[PERSON_NAME]" at bounding box center [9, 343] width 8 height 8
checkbox input "true"
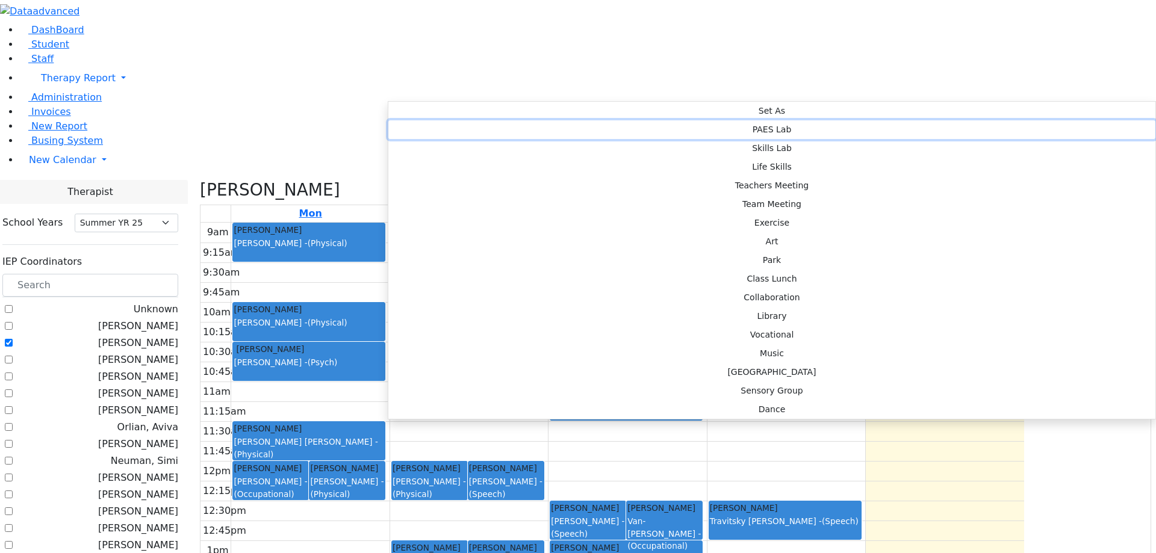
click at [565, 120] on button "PAES Lab" at bounding box center [771, 129] width 767 height 19
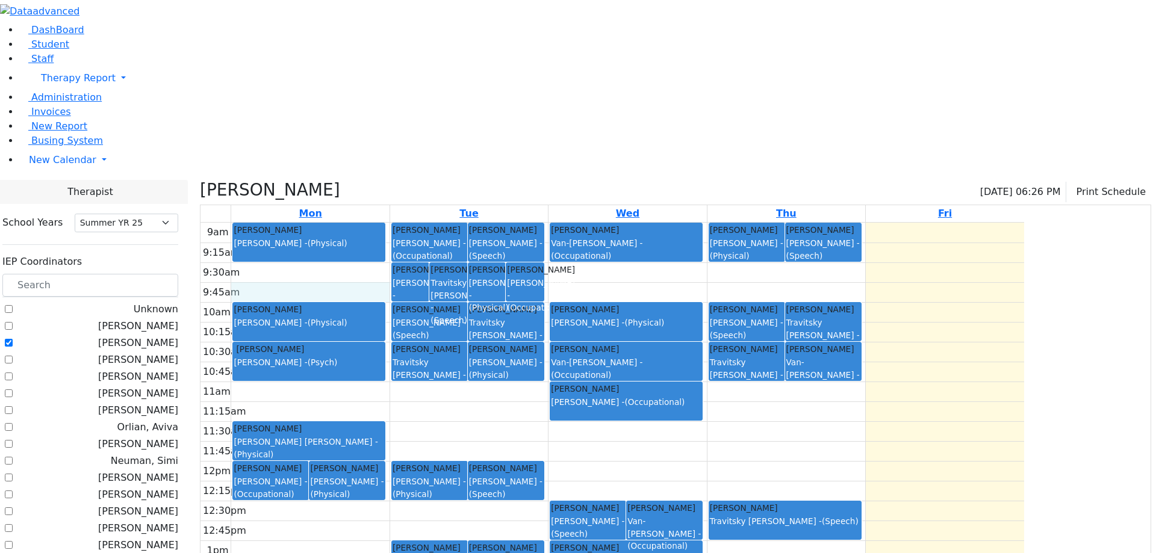
click at [377, 223] on div "9am 9:15am 9:30am 9:45am 10am 10:15am 10:30am 10:45am 11am 11:15am 11:30am 11:4…" at bounding box center [612, 461] width 824 height 477
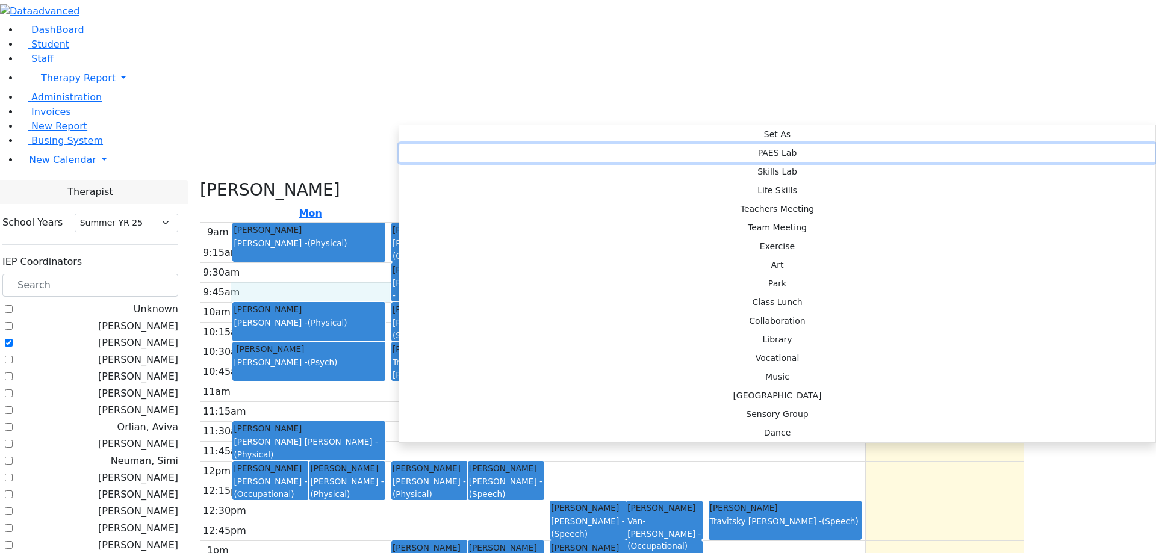
click at [567, 144] on button "PAES Lab" at bounding box center [777, 153] width 756 height 19
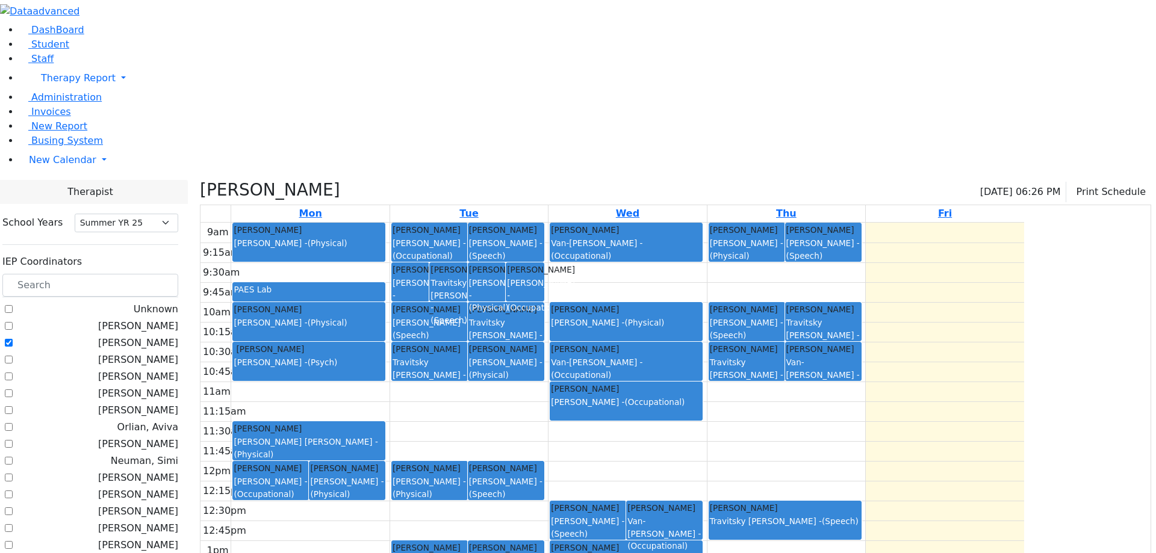
click at [384, 303] on div "Weberman Chaya Reese Amy - (Physical)" at bounding box center [309, 316] width 150 height 26
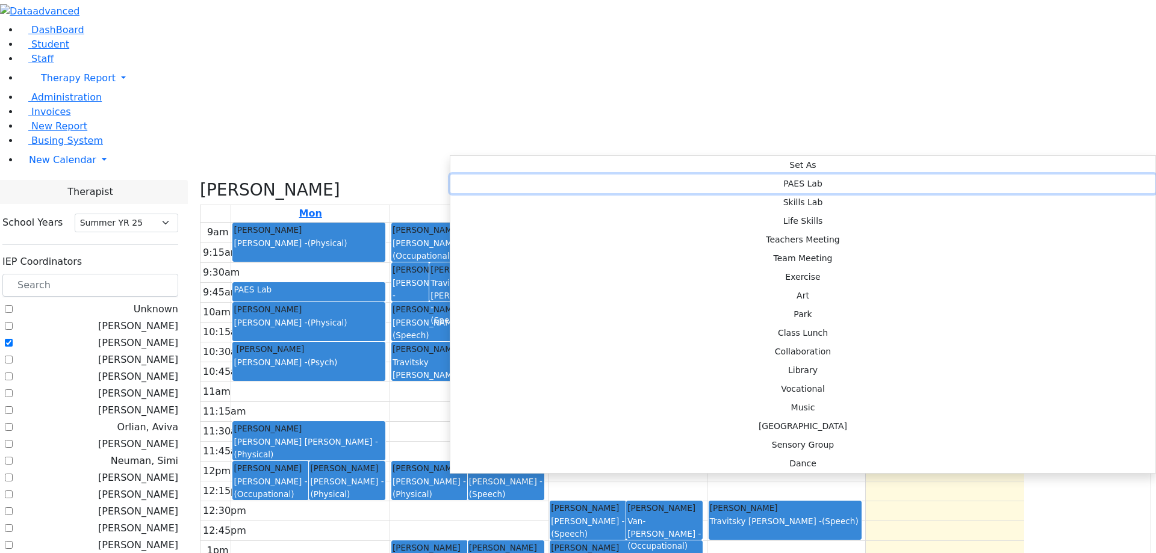
click at [622, 175] on button "PAES Lab" at bounding box center [802, 184] width 705 height 19
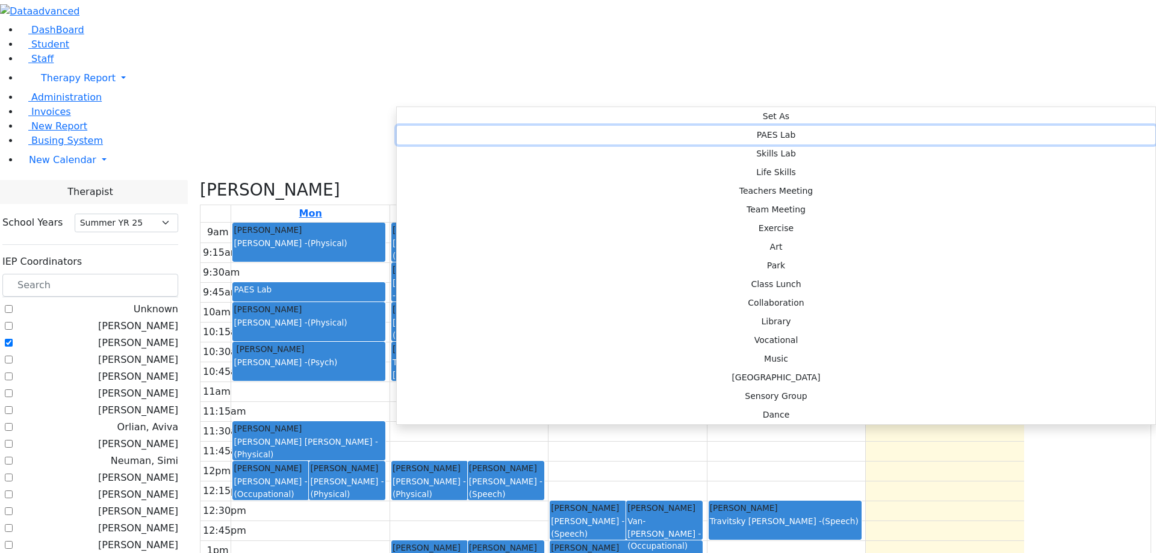
click at [583, 126] on button "PAES Lab" at bounding box center [776, 135] width 759 height 19
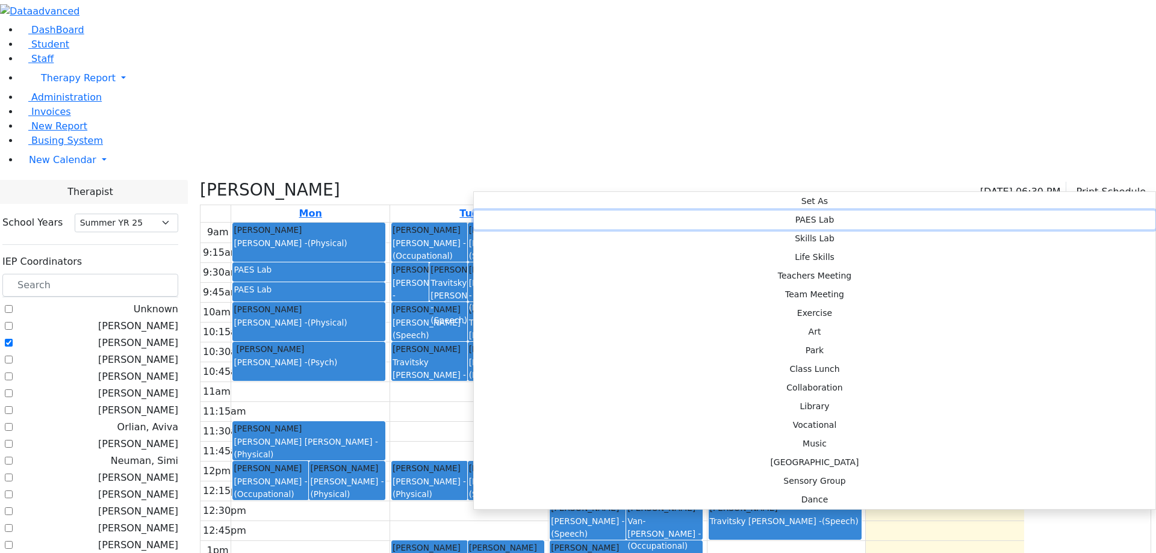
click at [644, 211] on button "PAES Lab" at bounding box center [814, 220] width 681 height 19
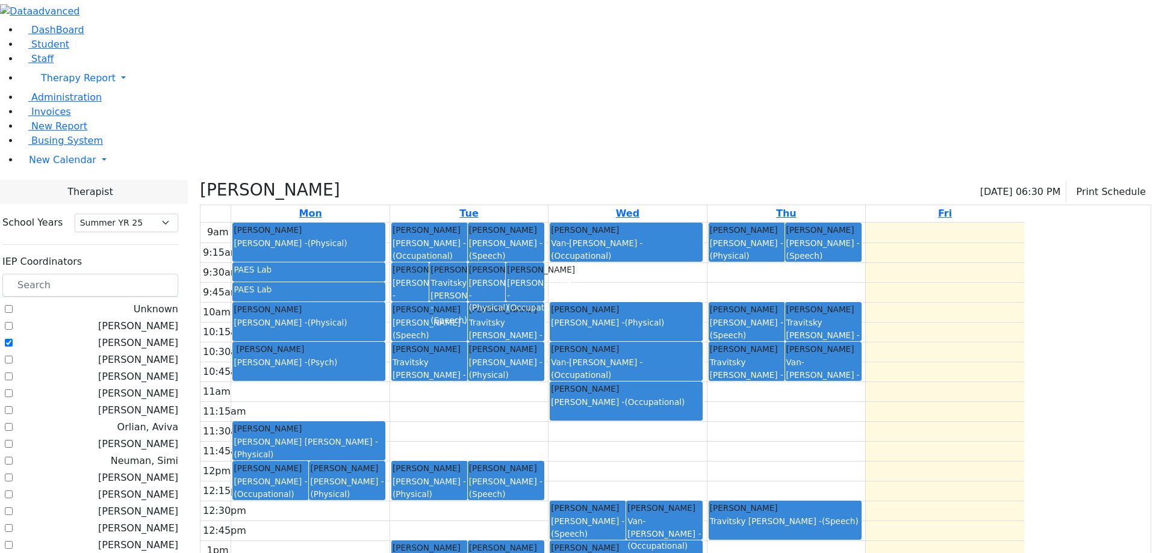
click at [384, 423] on div "[PERSON_NAME] [PERSON_NAME] [PERSON_NAME] - (Physical)" at bounding box center [309, 442] width 150 height 38
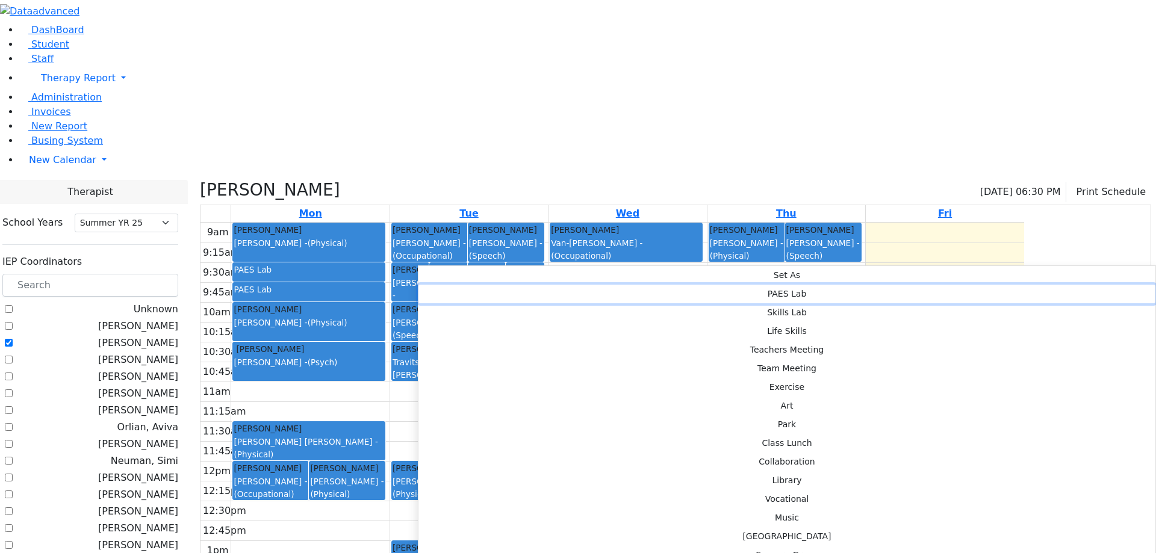
click at [594, 285] on button "PAES Lab" at bounding box center [786, 294] width 737 height 19
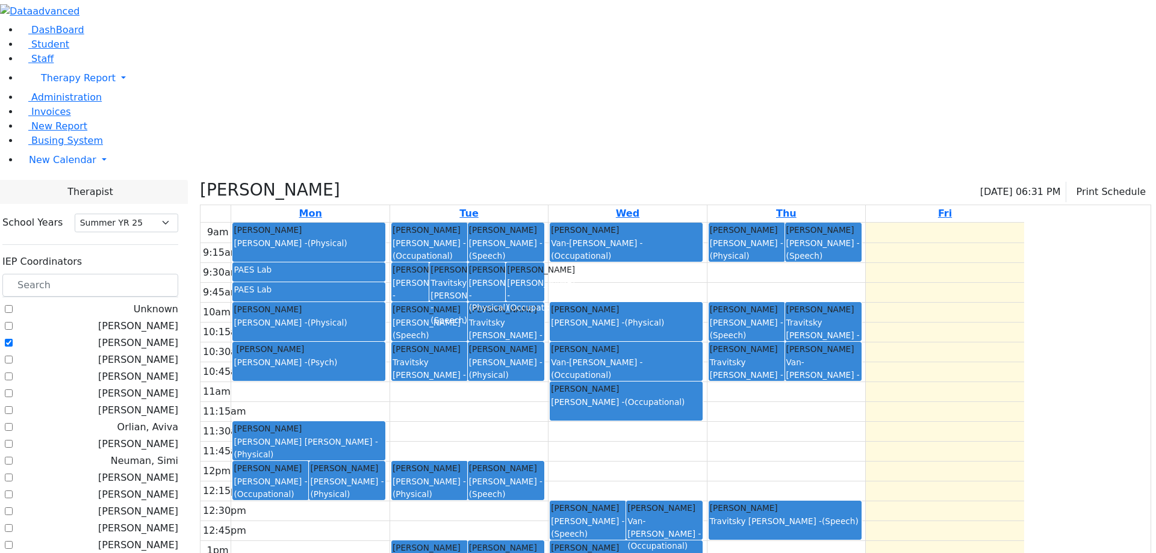
drag, startPoint x: 894, startPoint y: 464, endPoint x: 902, endPoint y: 485, distance: 21.9
click at [902, 485] on div "9am 9:15am 9:30am 9:45am 10am 10:15am 10:30am 10:45am 11am 11:15am 11:30am 11:4…" at bounding box center [612, 461] width 824 height 477
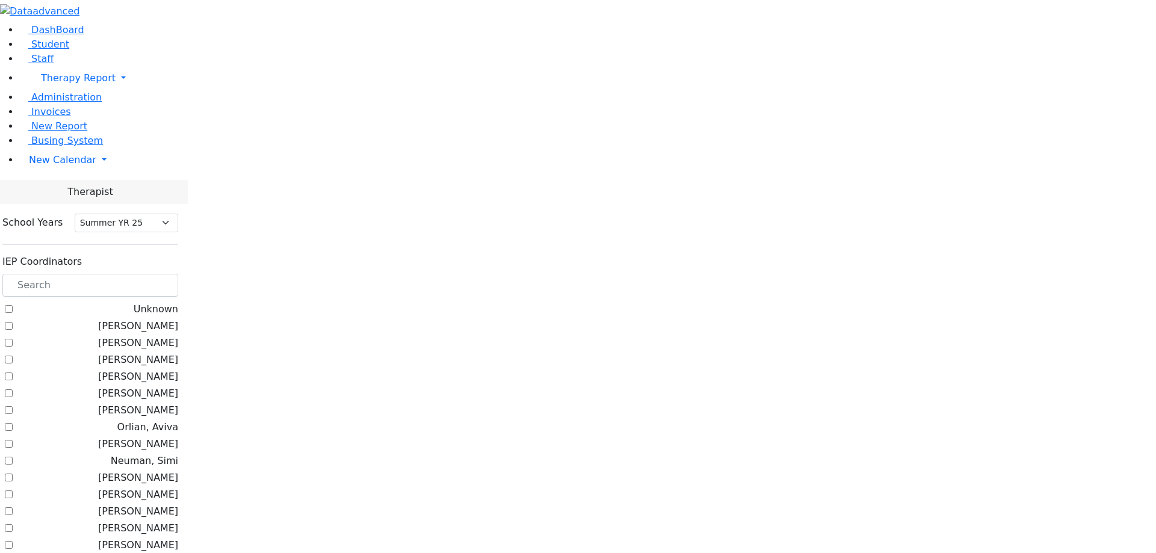
select select "211"
click at [178, 336] on label "[PERSON_NAME]" at bounding box center [138, 343] width 80 height 14
click at [13, 339] on input "[PERSON_NAME]" at bounding box center [9, 343] width 8 height 8
checkbox input "true"
select select "211"
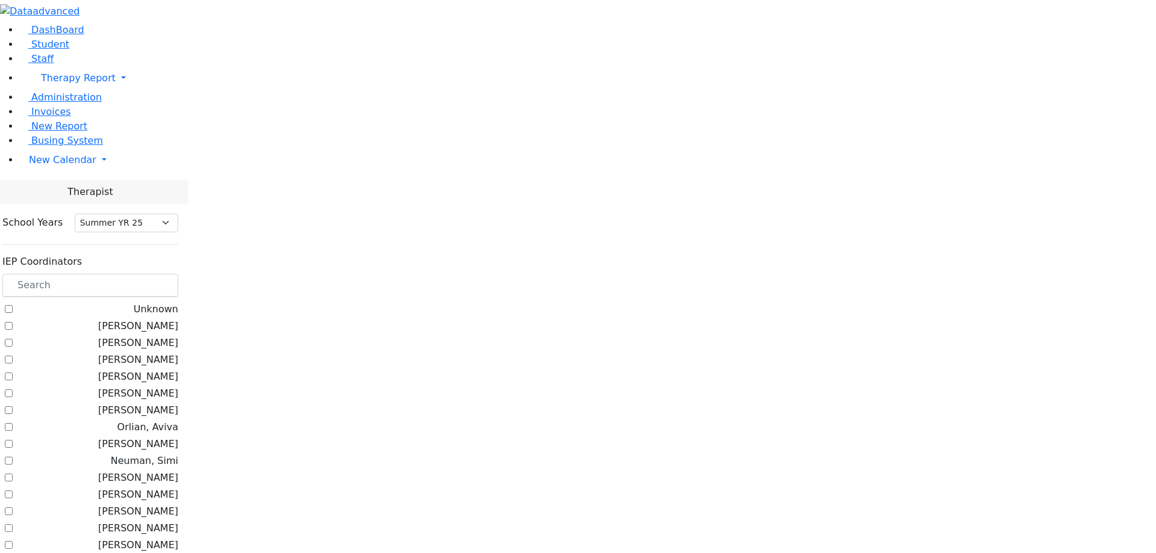
click at [178, 336] on label "[PERSON_NAME]" at bounding box center [138, 343] width 80 height 14
click at [13, 339] on input "[PERSON_NAME]" at bounding box center [9, 343] width 8 height 8
checkbox input "true"
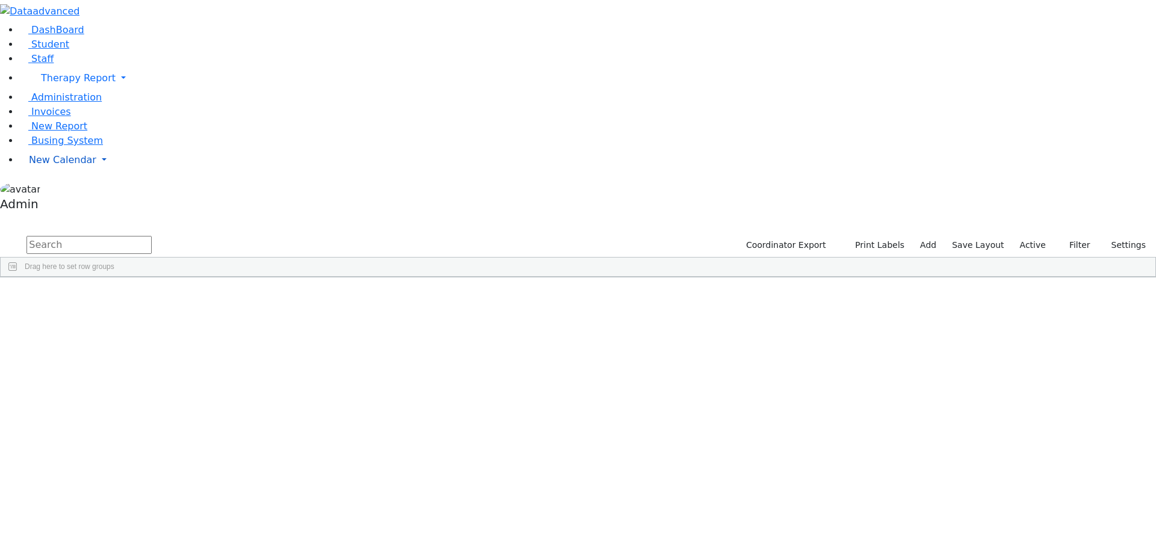
click at [101, 90] on link "New Calendar" at bounding box center [587, 78] width 1137 height 24
click at [66, 204] on span "Teacher Report" at bounding box center [65, 198] width 72 height 11
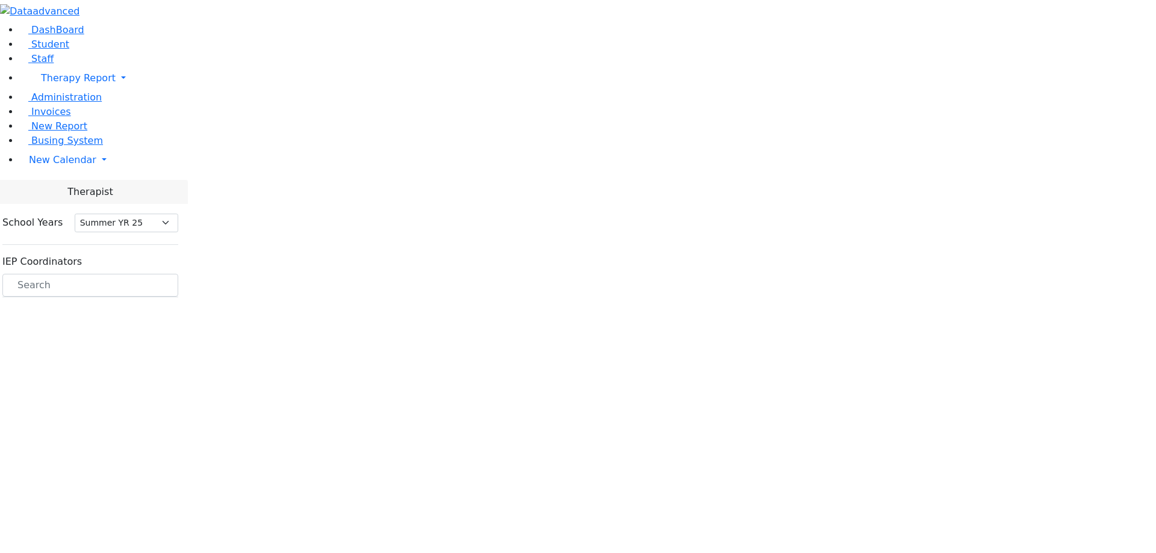
select select "211"
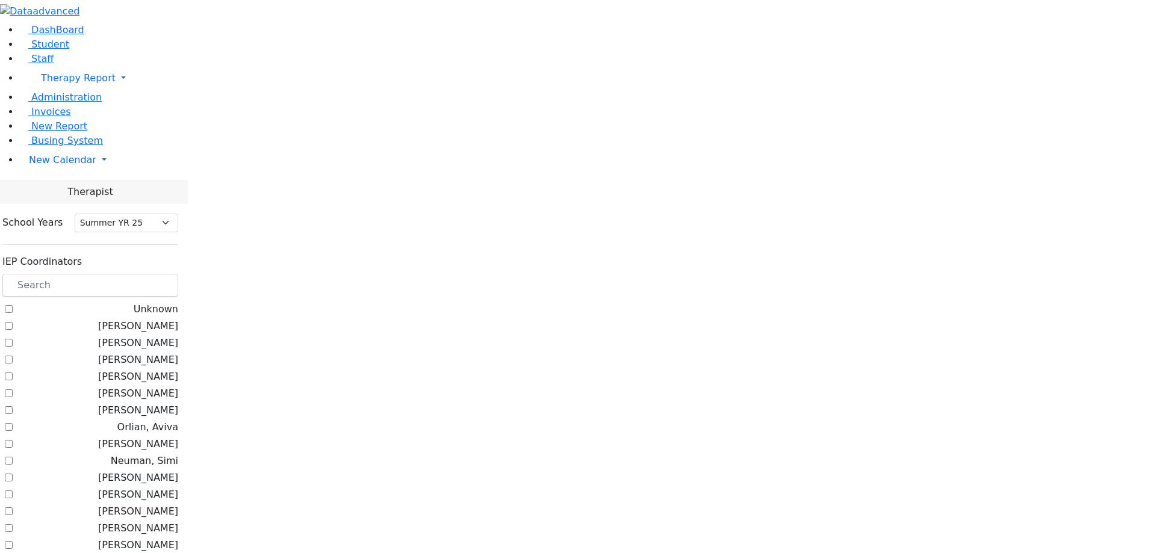
click at [178, 336] on label "[PERSON_NAME]" at bounding box center [138, 343] width 80 height 14
click at [13, 339] on input "[PERSON_NAME]" at bounding box center [9, 343] width 8 height 8
checkbox input "true"
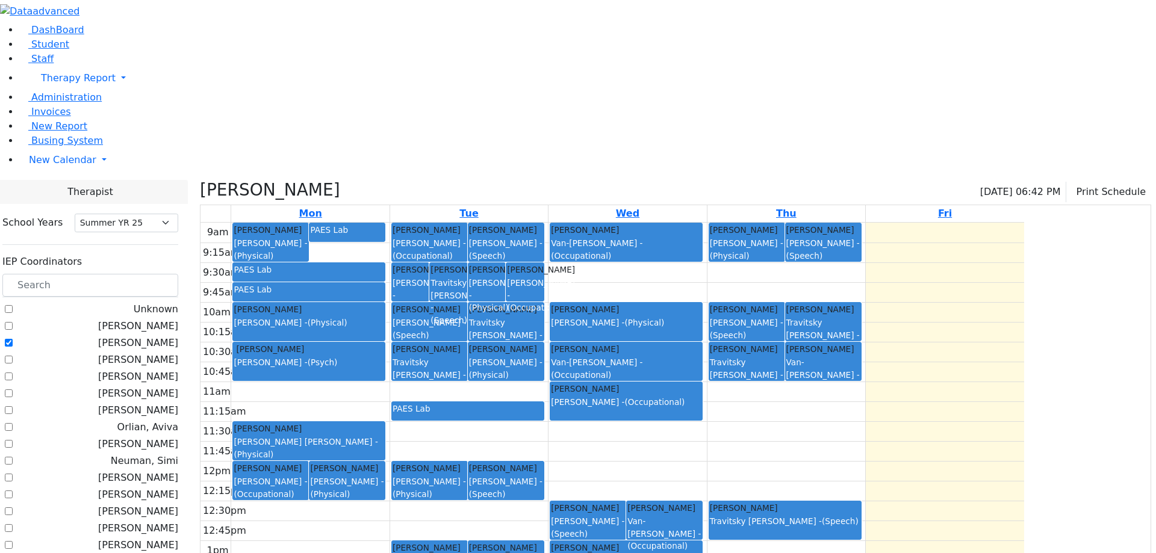
click at [384, 423] on div "[PERSON_NAME] [PERSON_NAME] [PERSON_NAME] - (Physical)" at bounding box center [309, 442] width 150 height 38
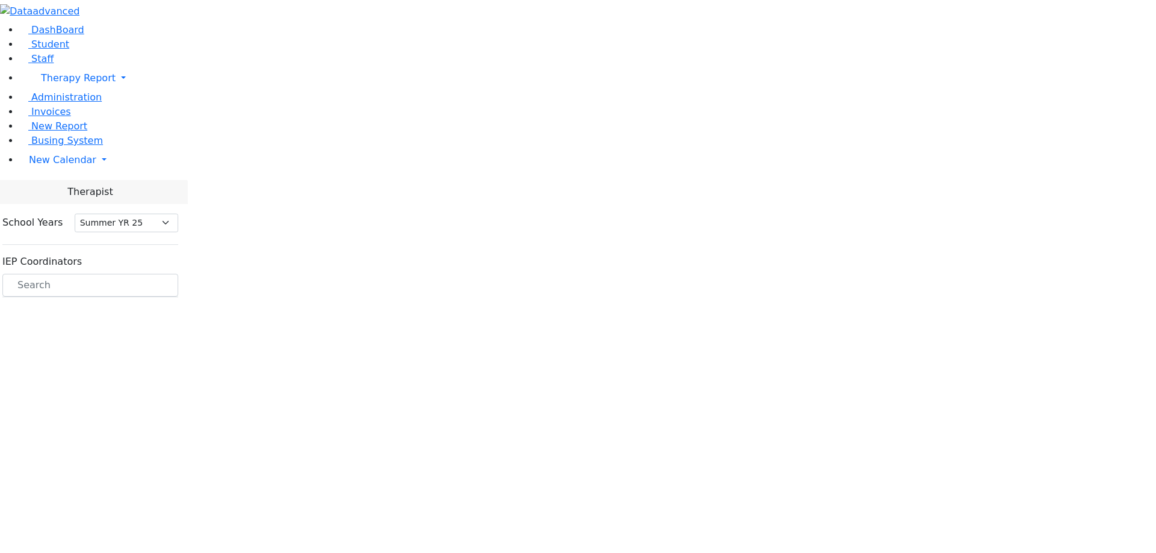
select select "211"
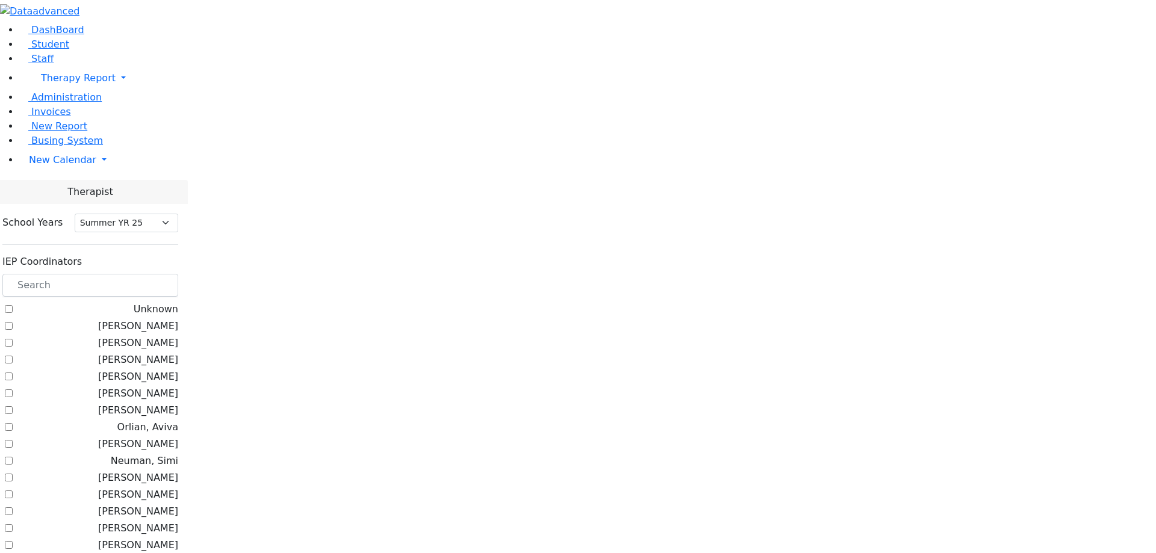
click at [178, 336] on label "[PERSON_NAME]" at bounding box center [138, 343] width 80 height 14
click at [13, 339] on input "[PERSON_NAME]" at bounding box center [9, 343] width 8 height 8
checkbox input "true"
select select "211"
click at [178, 336] on label "[PERSON_NAME]" at bounding box center [138, 343] width 80 height 14
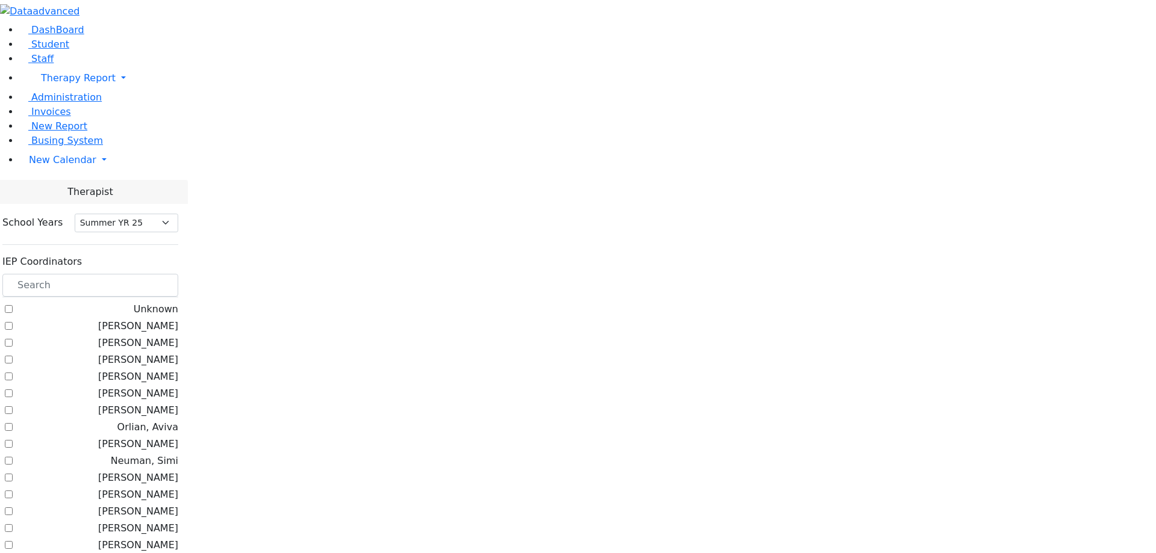
click at [13, 339] on input "[PERSON_NAME]" at bounding box center [9, 343] width 8 height 8
checkbox input "true"
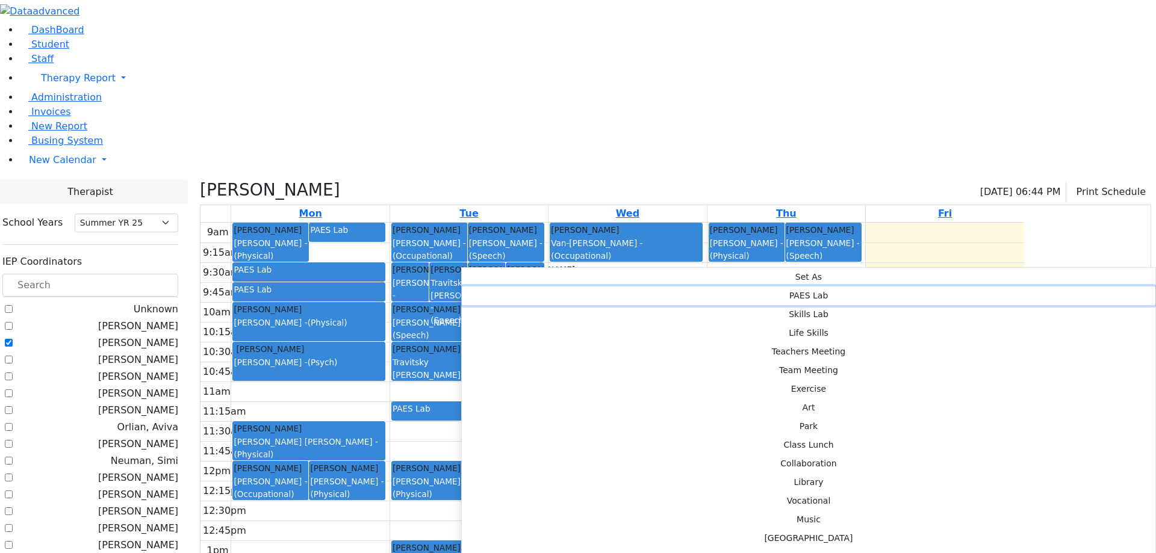
click at [630, 287] on button "PAES Lab" at bounding box center [808, 296] width 693 height 19
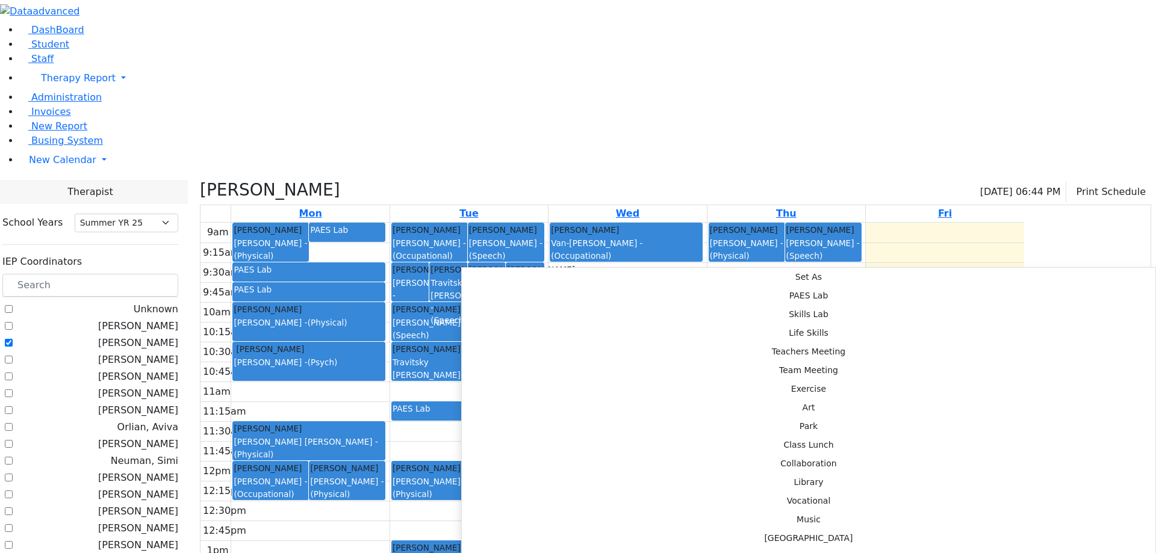
click at [384, 423] on div "Gluck Azaria Abramsky Sara Chana - (Physical)" at bounding box center [309, 442] width 150 height 38
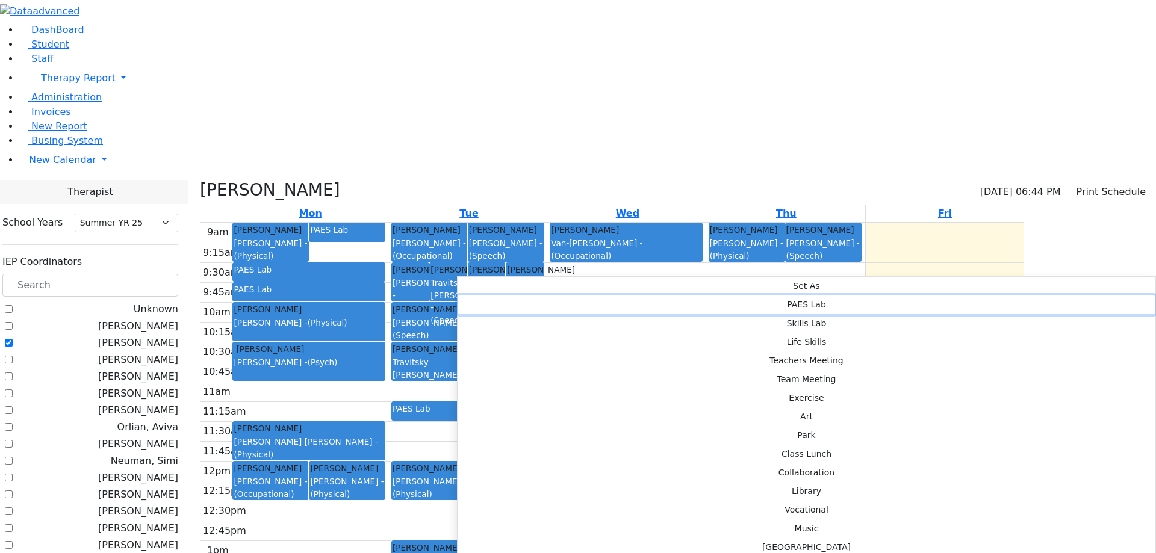
click at [644, 296] on button "PAES Lab" at bounding box center [807, 305] width 698 height 19
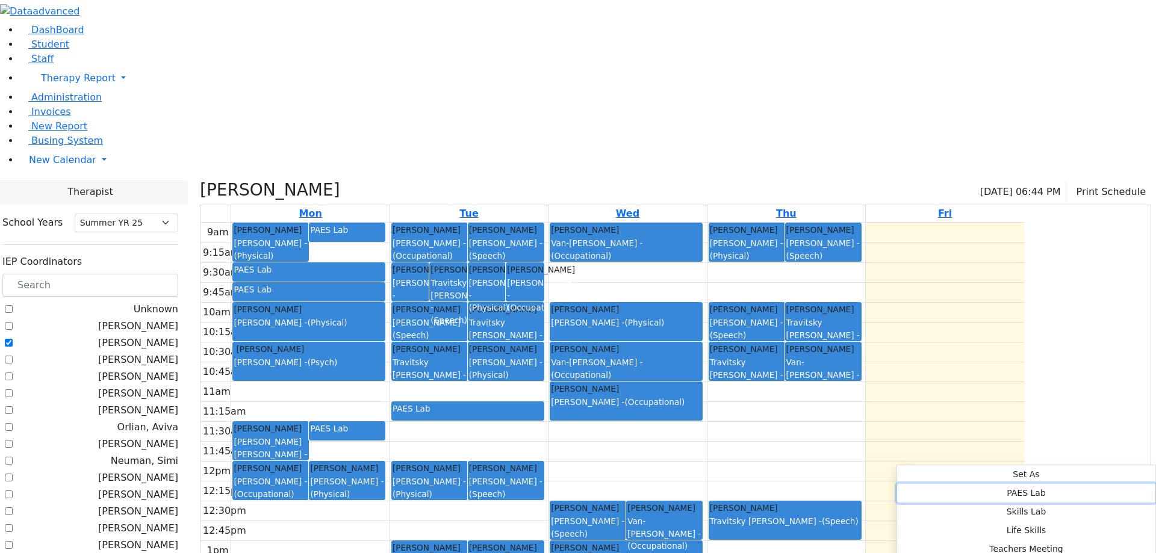
click at [1076, 484] on button "PAES Lab" at bounding box center [1026, 493] width 258 height 19
click at [864, 472] on div "9am 9:15am 9:30am 9:45am 10am 10:15am 10:30am 10:45am 11am 11:15am 11:30am 11:4…" at bounding box center [612, 461] width 824 height 477
click at [1038, 489] on button "PAES Lab" at bounding box center [1012, 498] width 285 height 19
click at [855, 468] on div "9am 9:15am 9:30am 9:45am 10am 10:15am 10:30am 10:45am 11am 11:15am 11:30am 11:4…" at bounding box center [612, 461] width 824 height 477
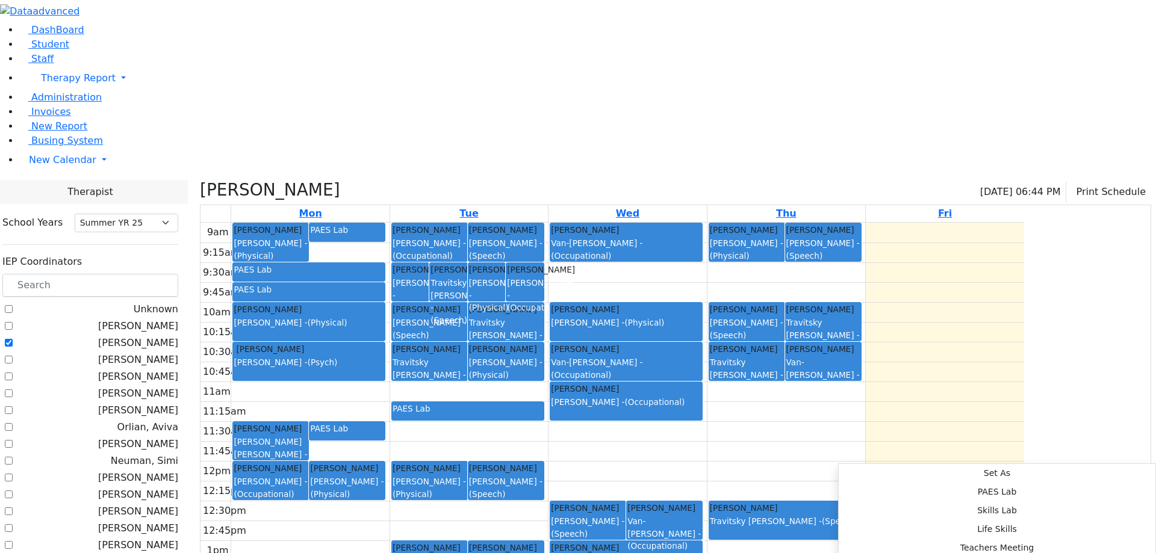
click at [835, 462] on div "9am 9:15am 9:30am 9:45am 10am 10:15am 10:30am 10:45am 11am 11:15am 11:30am 11:4…" at bounding box center [612, 461] width 824 height 477
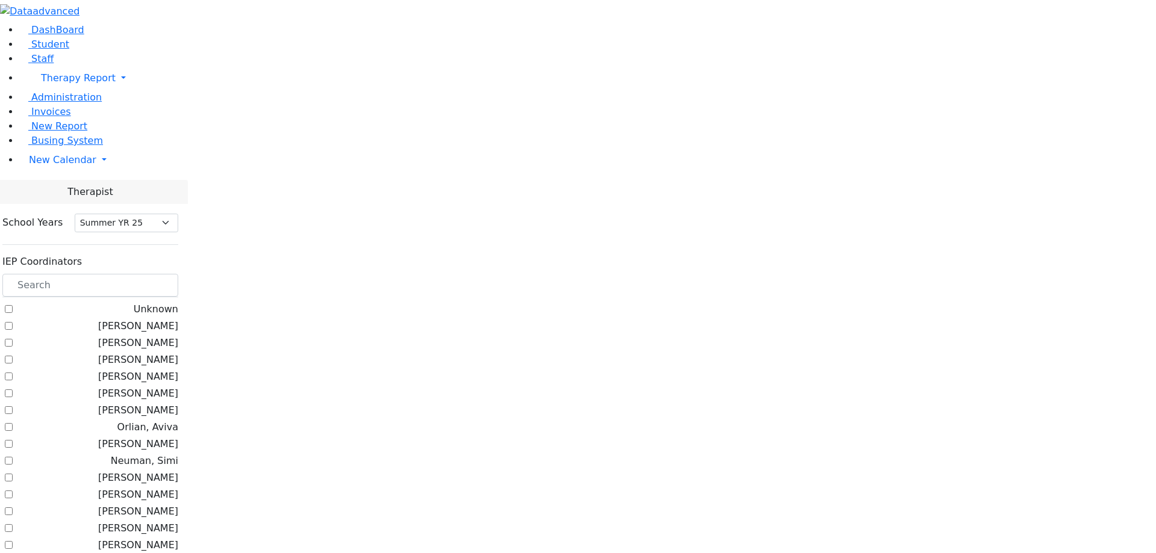
select select "211"
click at [178, 336] on label "[PERSON_NAME]" at bounding box center [138, 343] width 80 height 14
click at [13, 339] on input "[PERSON_NAME]" at bounding box center [9, 343] width 8 height 8
checkbox input "true"
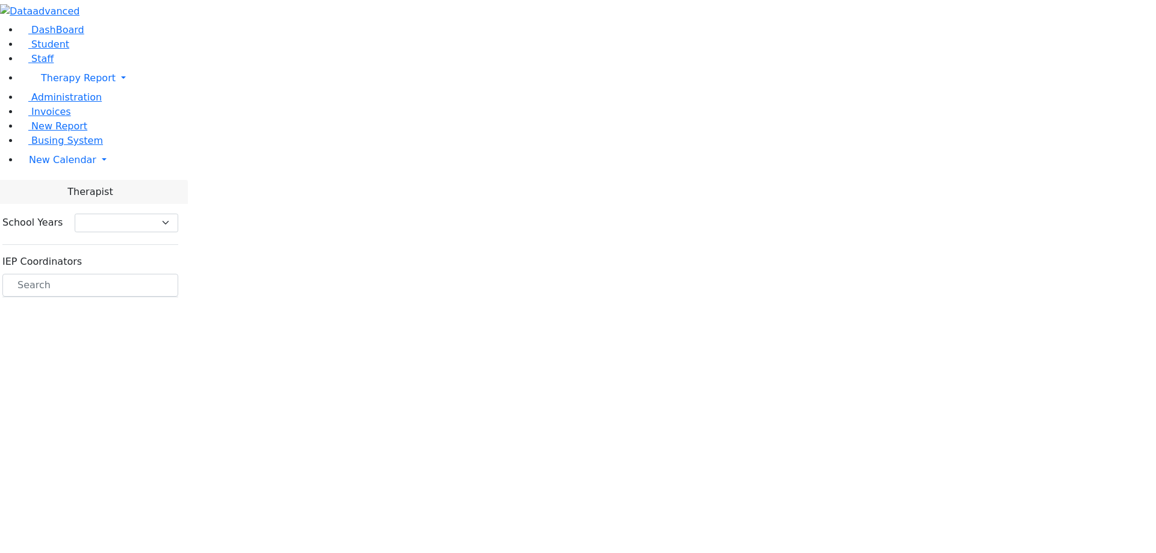
select select "211"
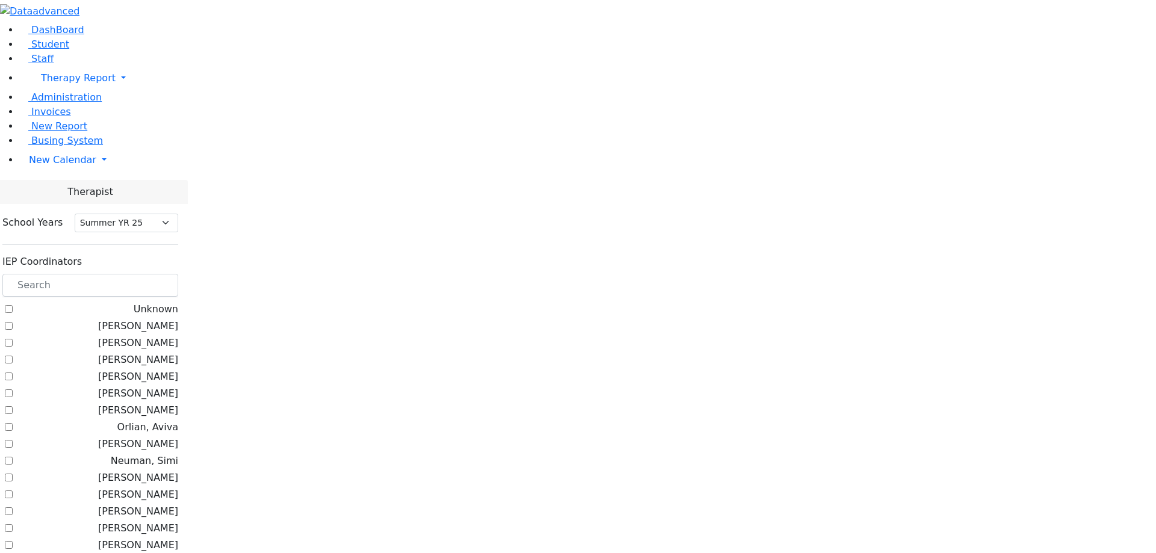
click at [178, 336] on label "[PERSON_NAME]" at bounding box center [138, 343] width 80 height 14
click at [13, 339] on input "[PERSON_NAME]" at bounding box center [9, 343] width 8 height 8
checkbox input "true"
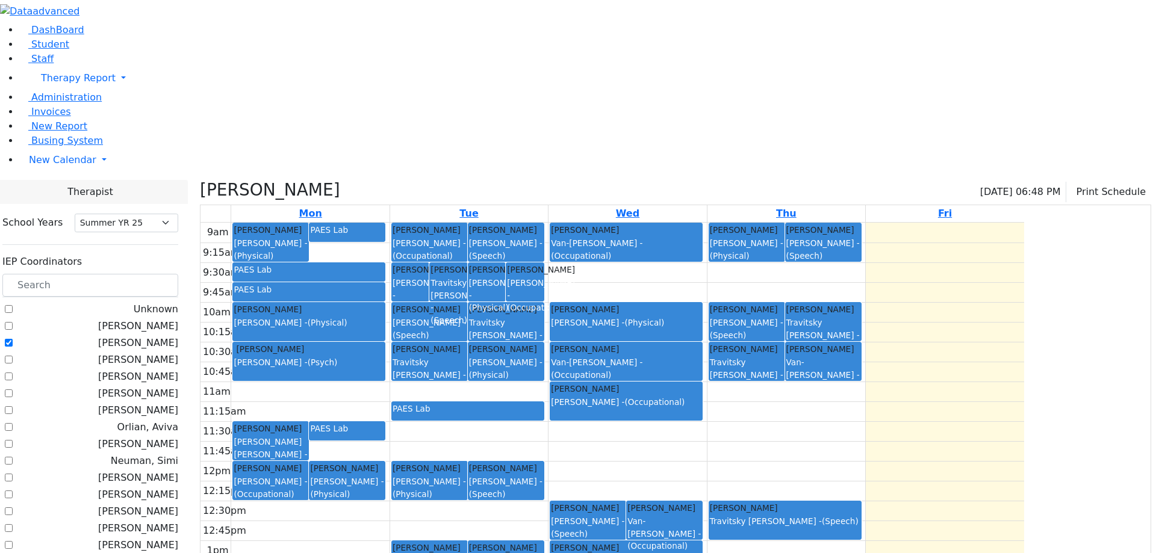
drag, startPoint x: 804, startPoint y: 23, endPoint x: 867, endPoint y: 461, distance: 442.8
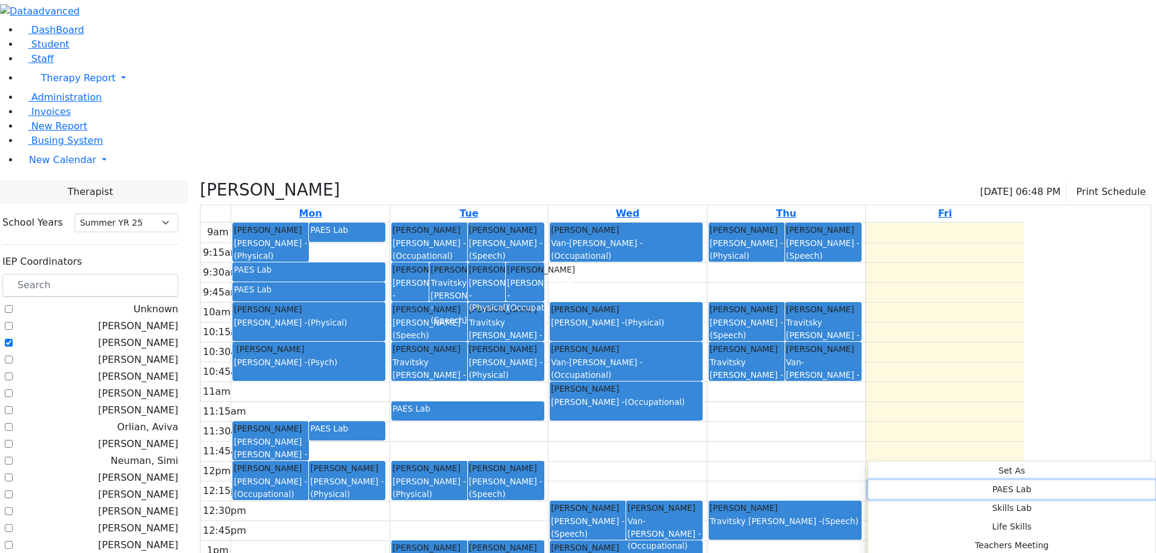
click at [1037, 480] on button "PAES Lab" at bounding box center [1011, 489] width 287 height 19
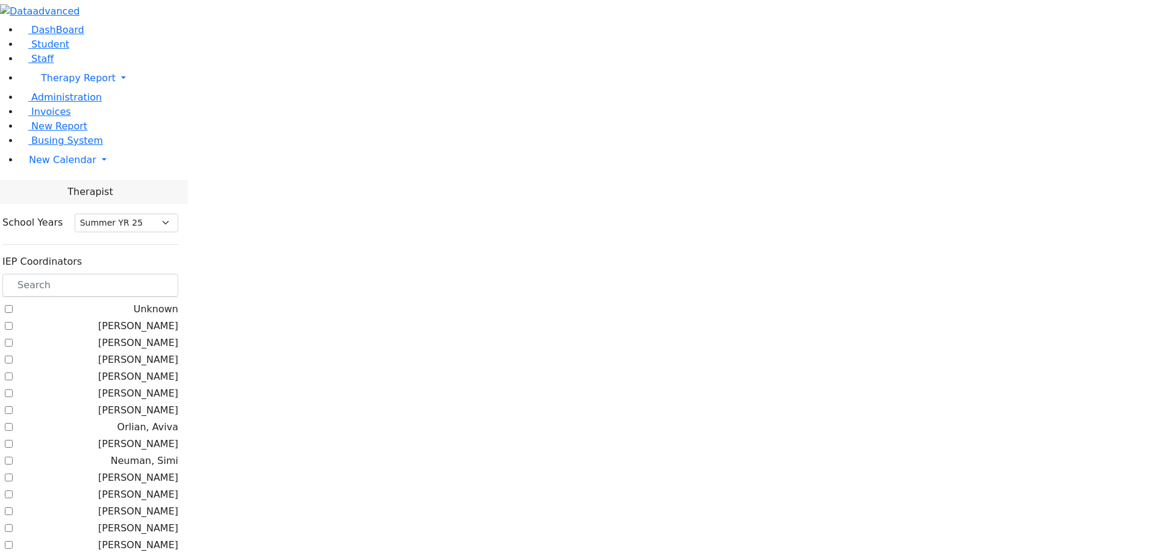
select select "211"
click at [178, 336] on label "[PERSON_NAME]" at bounding box center [138, 343] width 80 height 14
click at [13, 339] on input "[PERSON_NAME]" at bounding box center [9, 343] width 8 height 8
checkbox input "true"
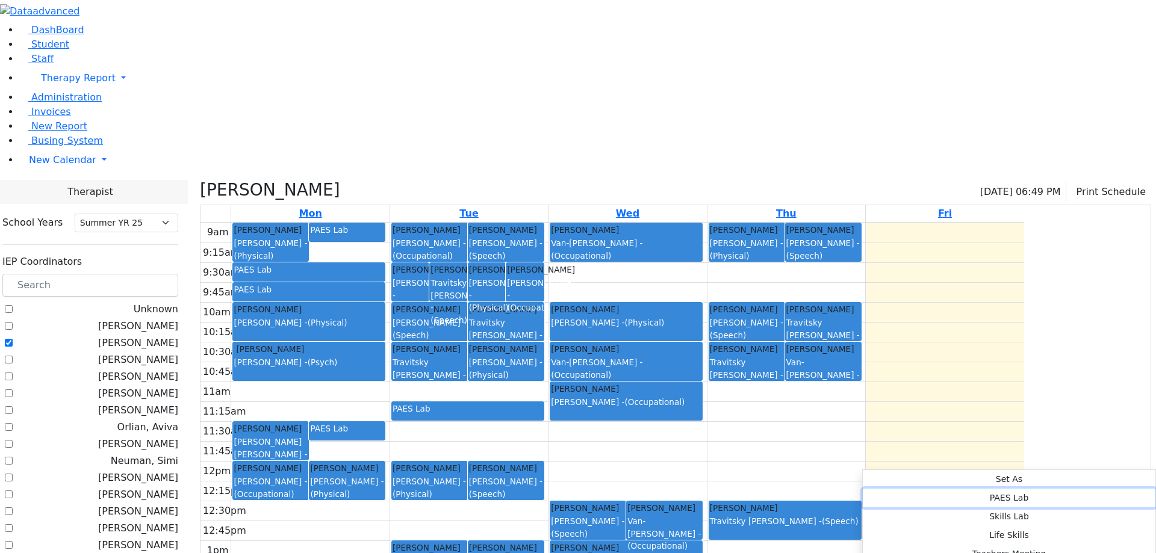
click at [1037, 489] on button "PAES Lab" at bounding box center [1009, 498] width 293 height 19
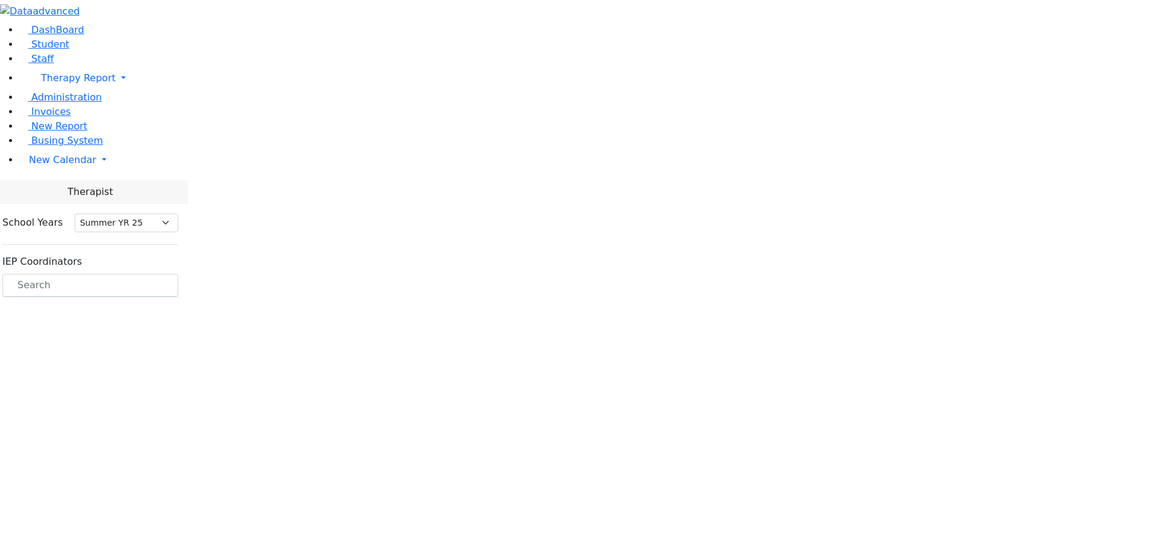
select select "211"
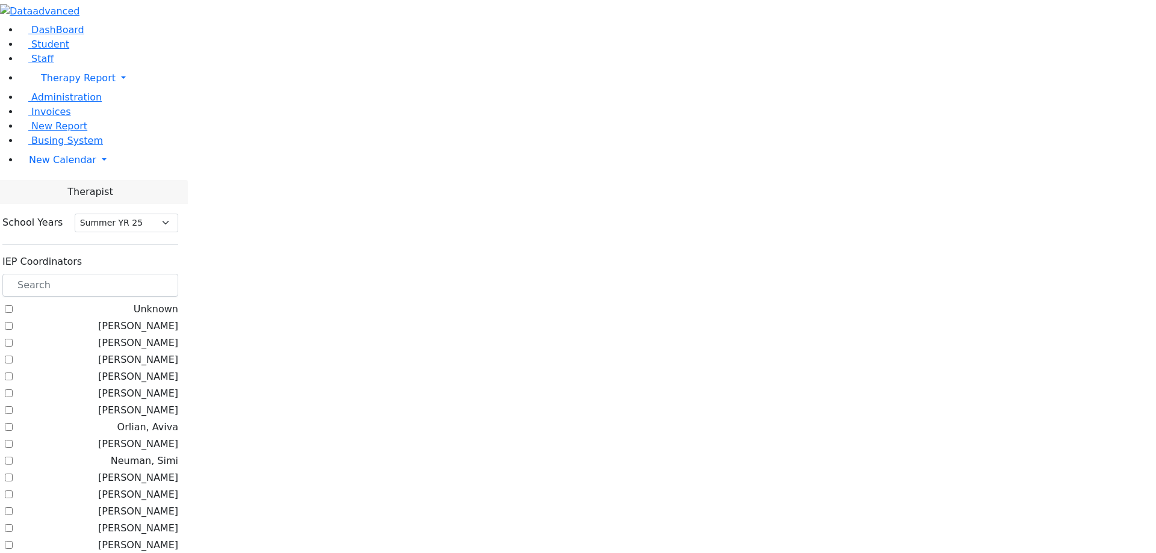
click at [178, 336] on label "[PERSON_NAME]" at bounding box center [138, 343] width 80 height 14
click at [13, 339] on input "[PERSON_NAME]" at bounding box center [9, 343] width 8 height 8
checkbox input "true"
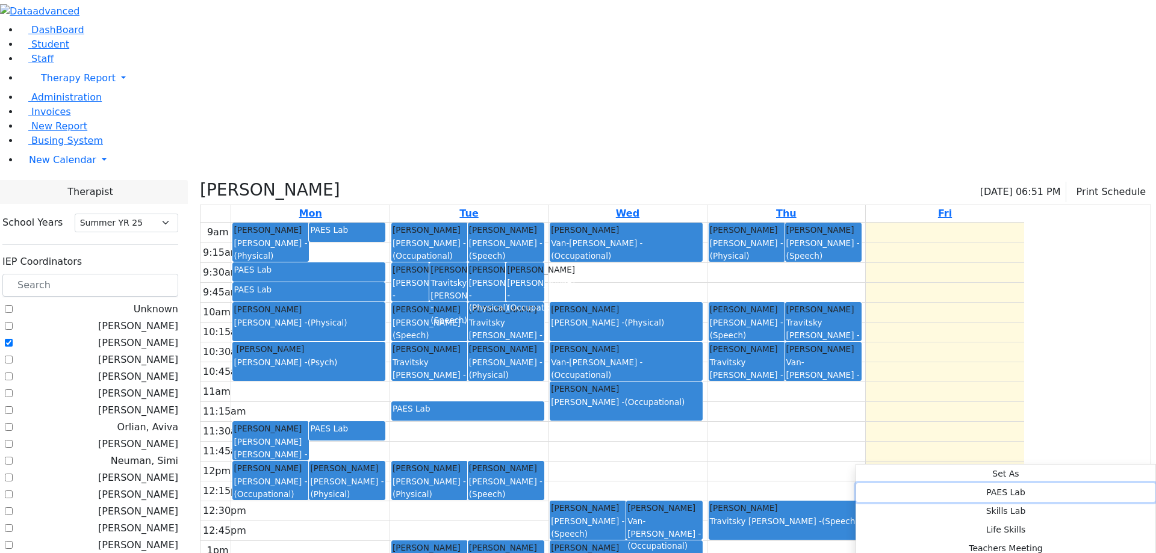
click at [1011, 483] on button "PAES Lab" at bounding box center [1005, 492] width 299 height 19
click at [713, 301] on div "9am 9:15am 9:30am 9:45am 10am 10:15am 10:30am 10:45am 11am 11:15am 11:30am 11:4…" at bounding box center [612, 461] width 824 height 477
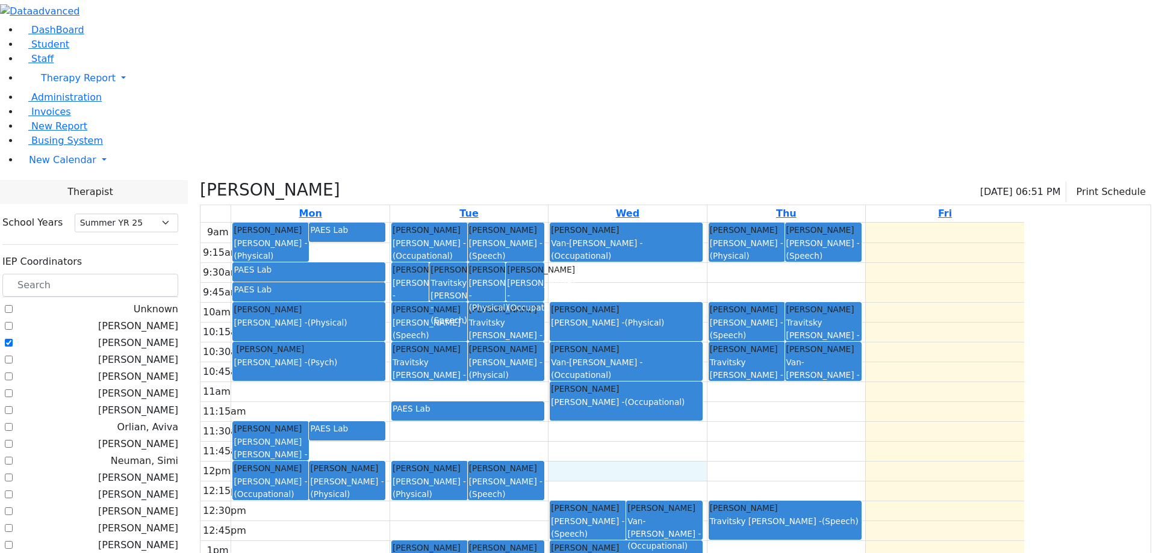
click at [840, 461] on div "9am 9:15am 9:30am 9:45am 10am 10:15am 10:30am 10:45am 11am 11:15am 11:30am 11:4…" at bounding box center [612, 461] width 824 height 477
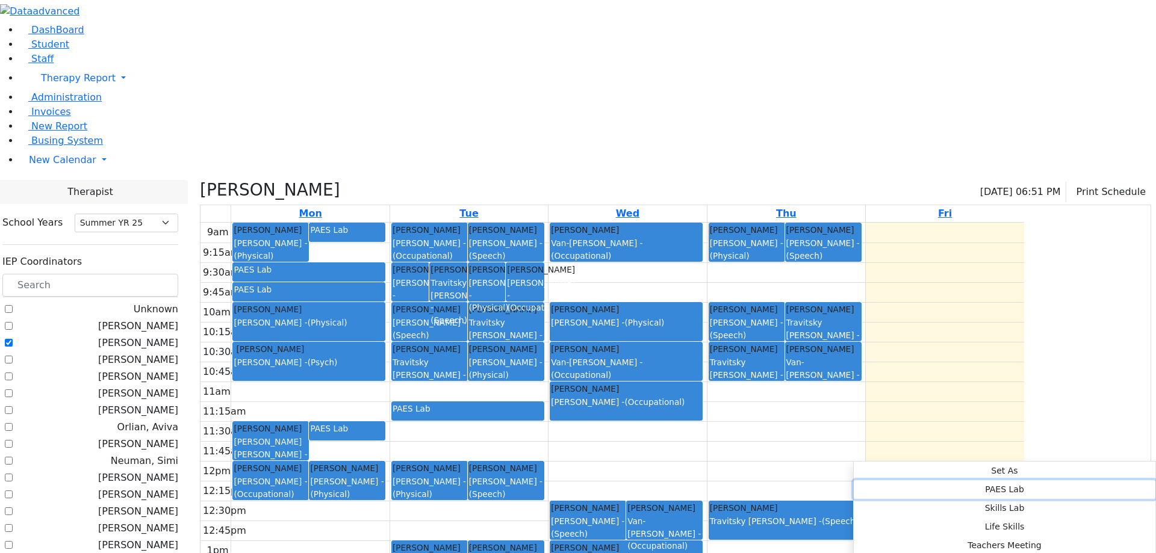
click at [1015, 480] on button "PAES Lab" at bounding box center [1005, 489] width 302 height 19
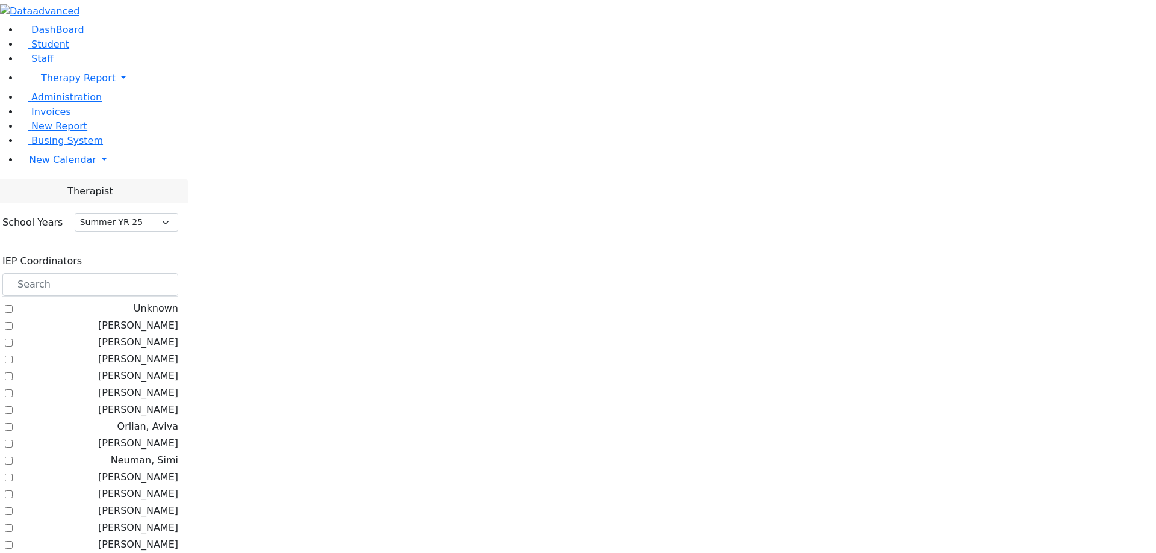
select select "211"
click at [178, 336] on label "[PERSON_NAME]" at bounding box center [138, 343] width 80 height 14
click at [13, 339] on input "[PERSON_NAME]" at bounding box center [9, 343] width 8 height 8
checkbox input "true"
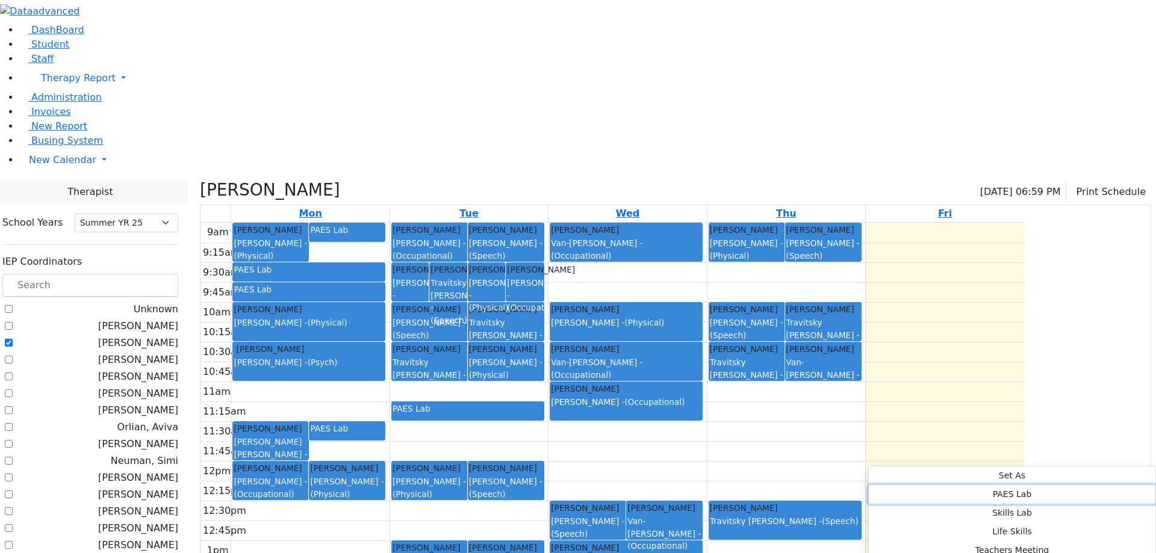
click at [1039, 485] on button "PAES Lab" at bounding box center [1012, 494] width 287 height 19
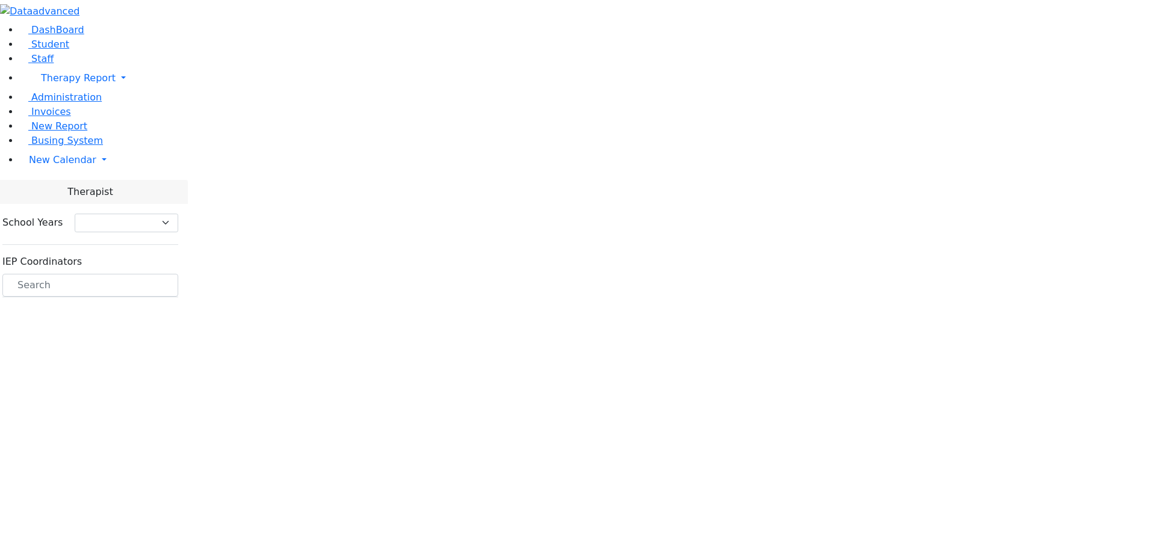
select select "211"
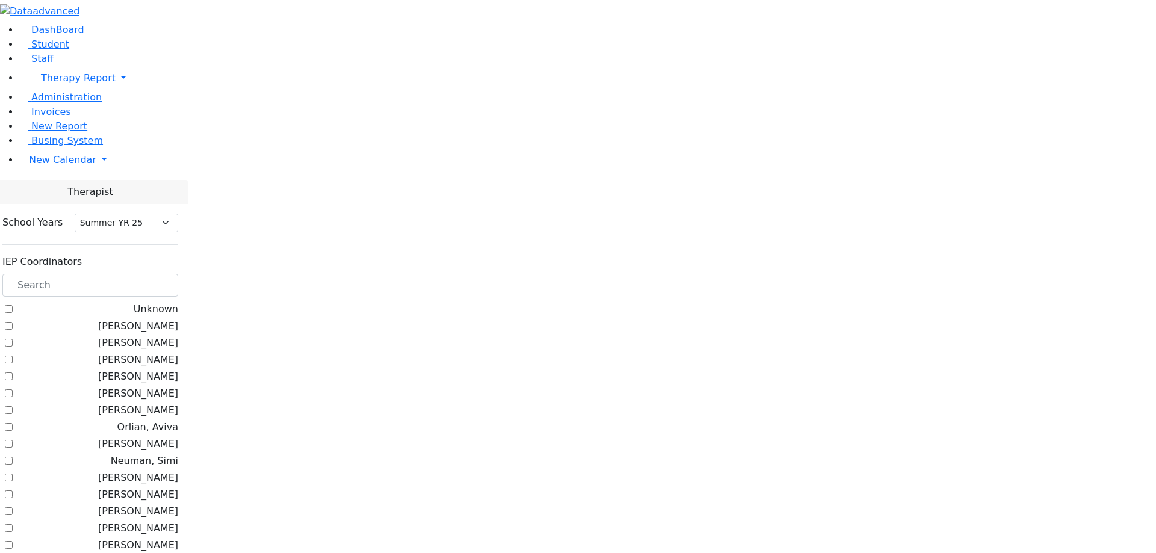
click at [178, 336] on label "[PERSON_NAME]" at bounding box center [138, 343] width 80 height 14
click at [13, 339] on input "[PERSON_NAME]" at bounding box center [9, 343] width 8 height 8
checkbox input "true"
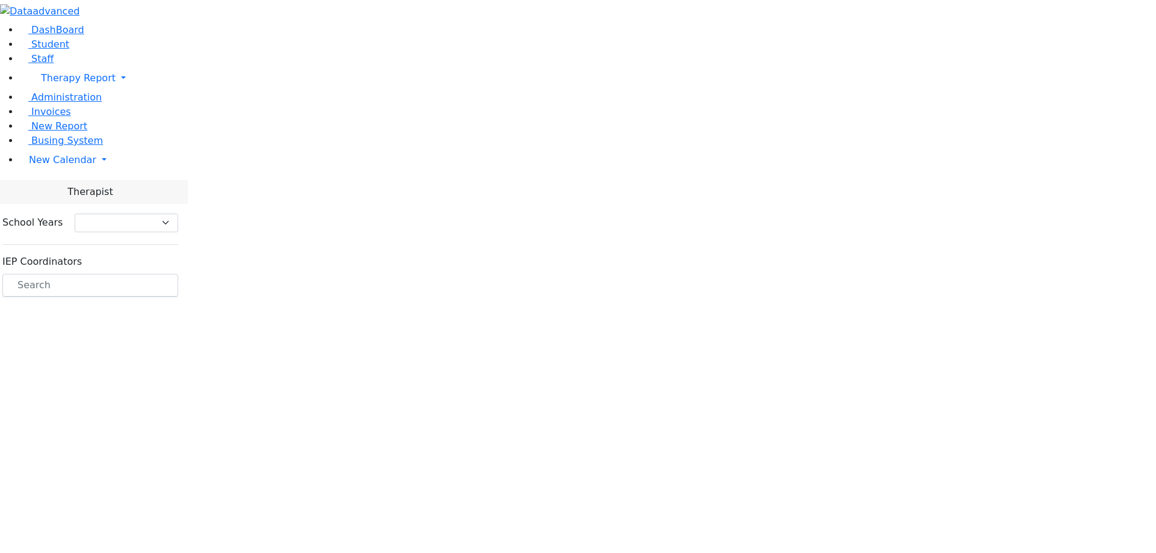
select select "211"
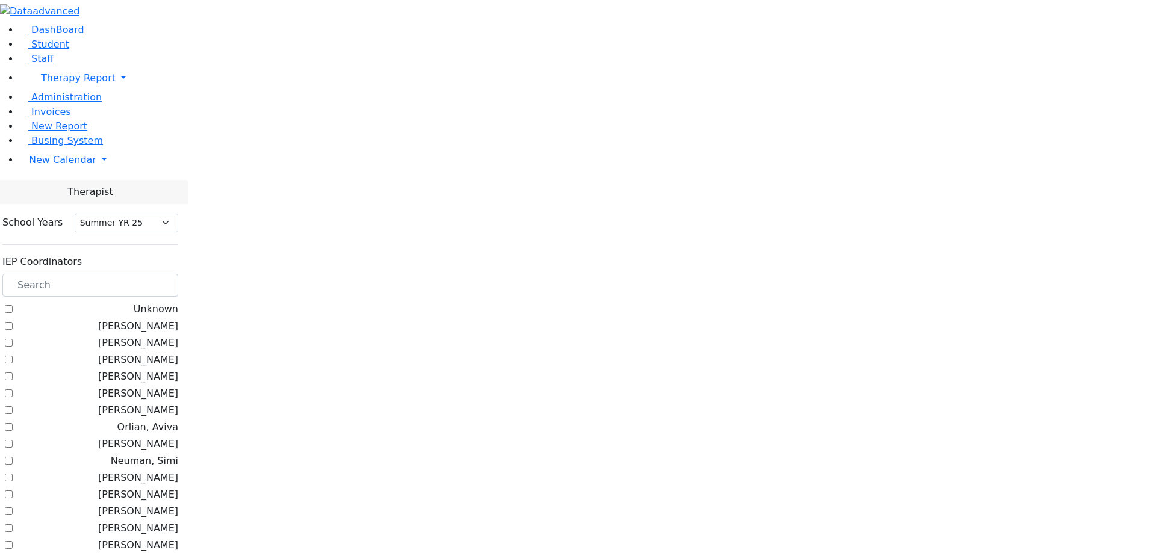
click at [178, 336] on label "[PERSON_NAME]" at bounding box center [138, 343] width 80 height 14
click at [13, 339] on input "[PERSON_NAME]" at bounding box center [9, 343] width 8 height 8
checkbox input "true"
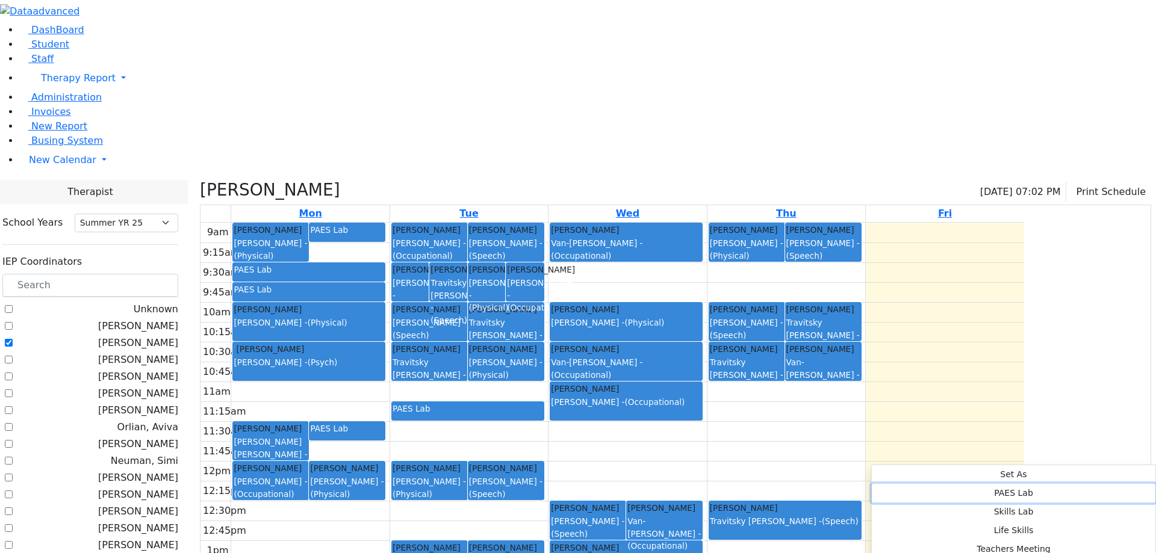
click at [1036, 484] on button "PAES Lab" at bounding box center [1014, 493] width 284 height 19
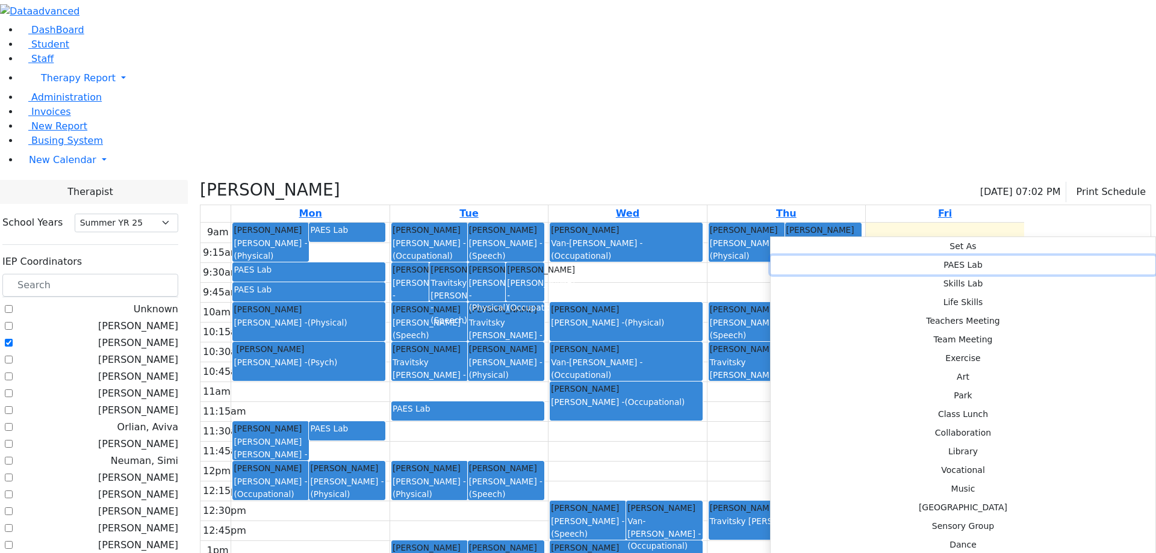
click at [943, 256] on button "PAES Lab" at bounding box center [963, 265] width 385 height 19
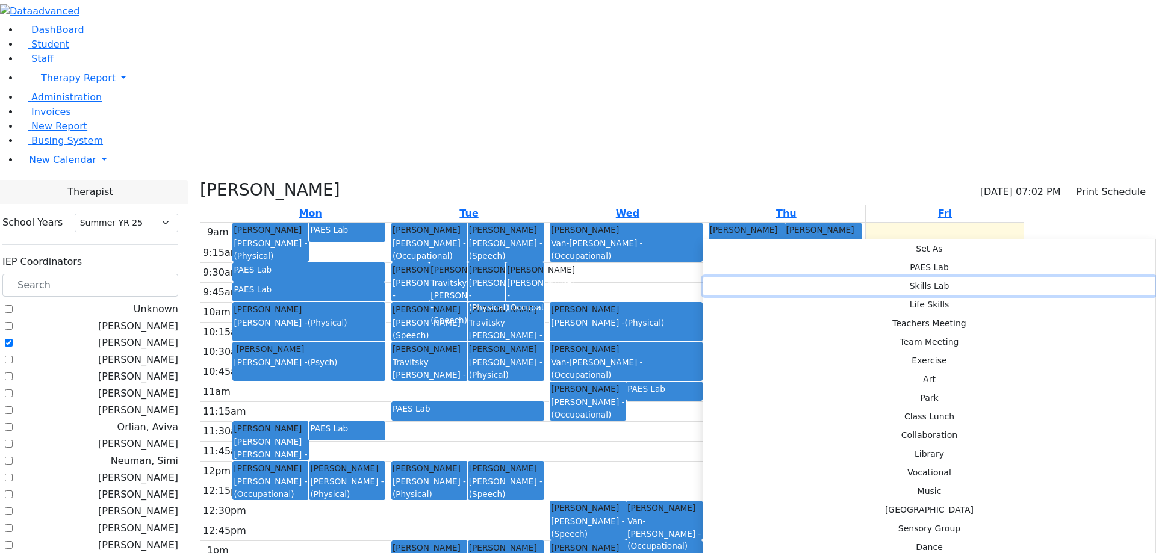
click at [883, 277] on button "Skills Lab" at bounding box center [929, 286] width 452 height 19
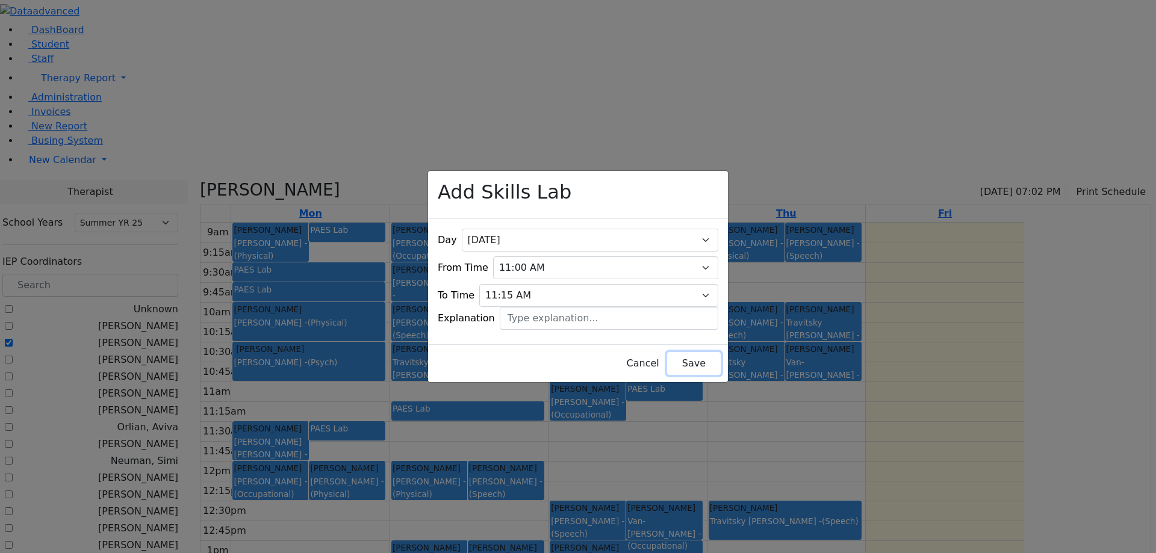
click at [667, 354] on button "Save" at bounding box center [694, 363] width 54 height 23
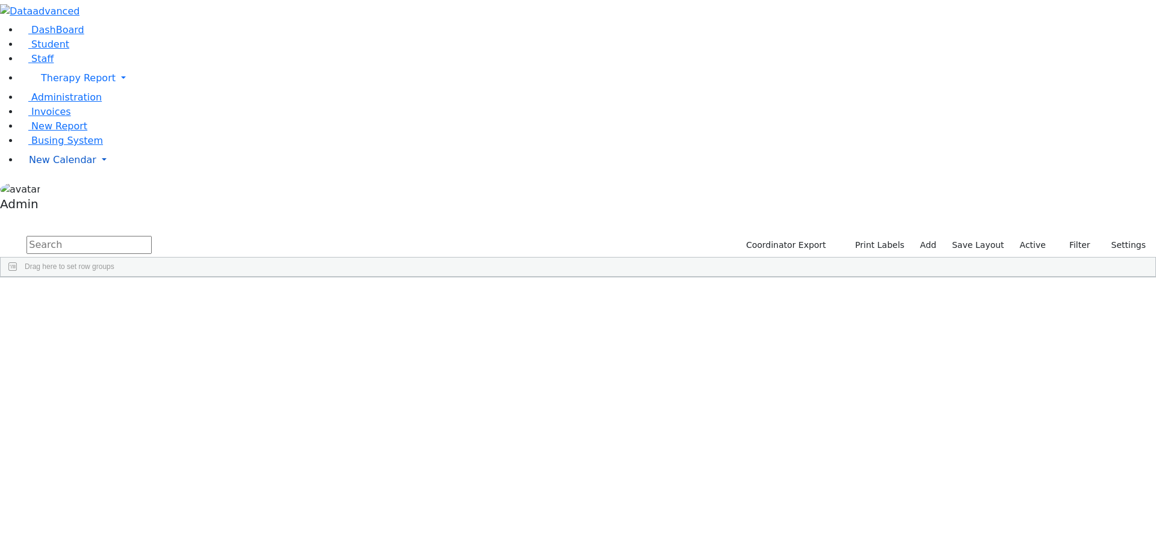
click at [45, 84] on span "New Calendar" at bounding box center [78, 77] width 75 height 11
click at [64, 190] on span "Calendar" at bounding box center [47, 183] width 43 height 11
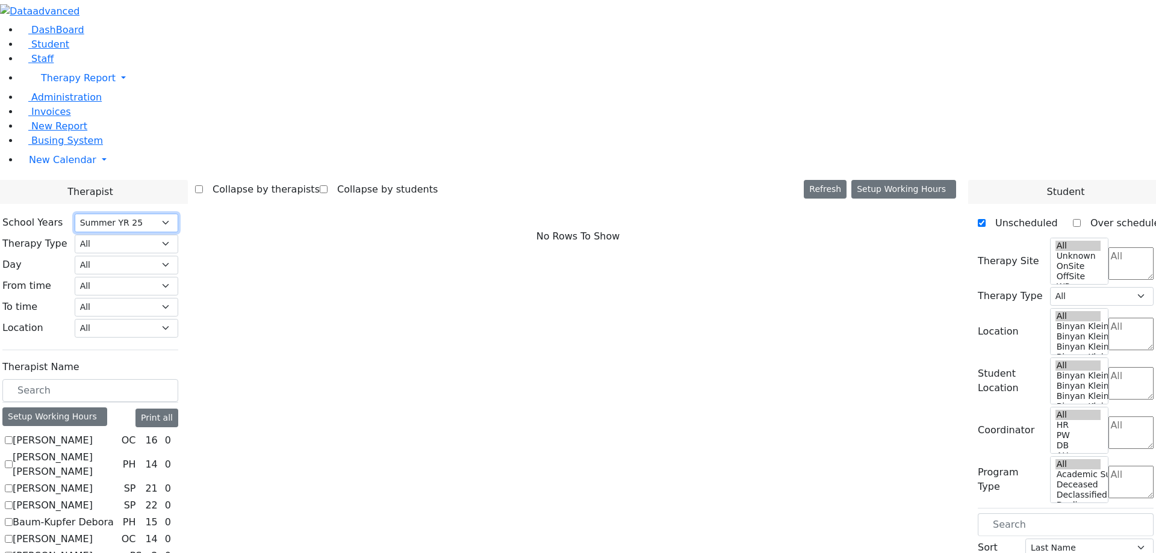
click at [178, 214] on select "Select School [GEOGRAPHIC_DATA] YR 25-26 Summer YR 25 School YR 24-25 Summer YR…" at bounding box center [127, 223] width 104 height 19
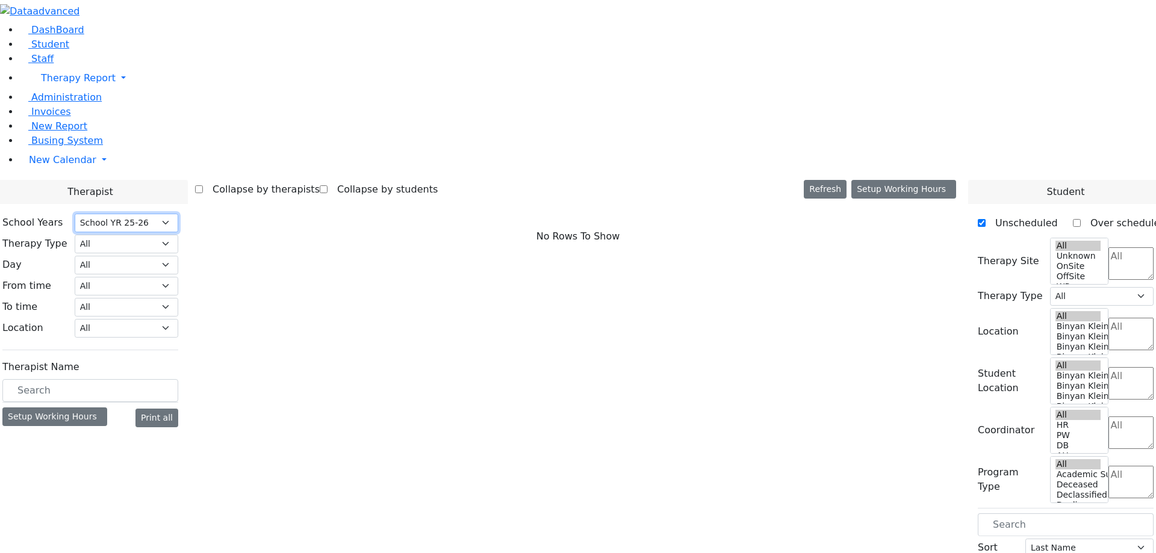
click at [178, 214] on select "Select School [GEOGRAPHIC_DATA] YR 25-26 Summer YR 25 School YR 24-25 Summer YR…" at bounding box center [127, 223] width 104 height 19
select select "210"
click at [178, 214] on select "Select School [GEOGRAPHIC_DATA] YR 25-26 Summer YR 25 School YR 24-25 Summer YR…" at bounding box center [127, 223] width 104 height 19
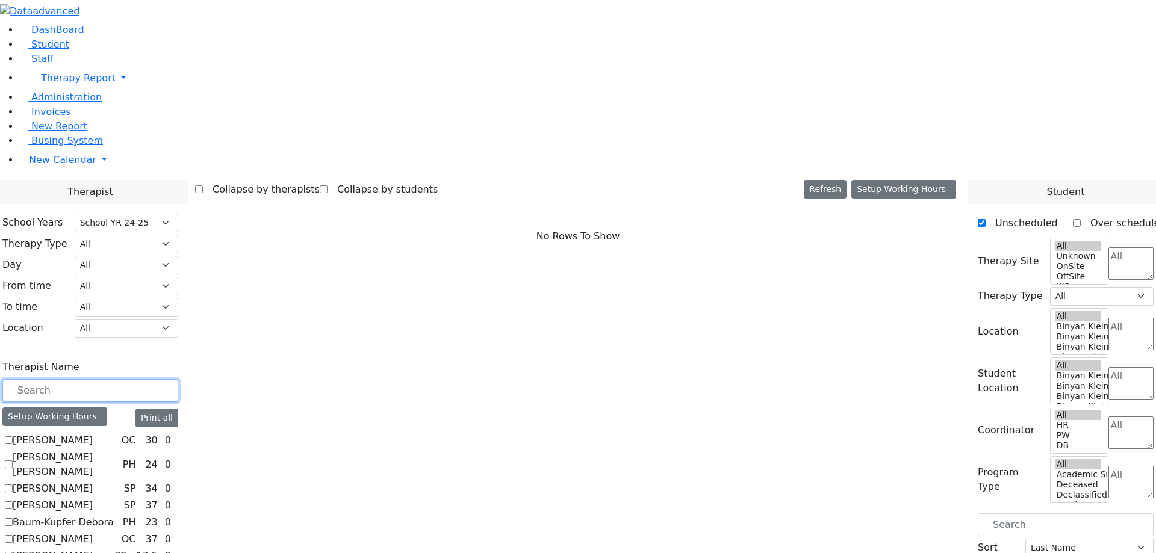
click at [178, 379] on input "text" at bounding box center [90, 390] width 176 height 23
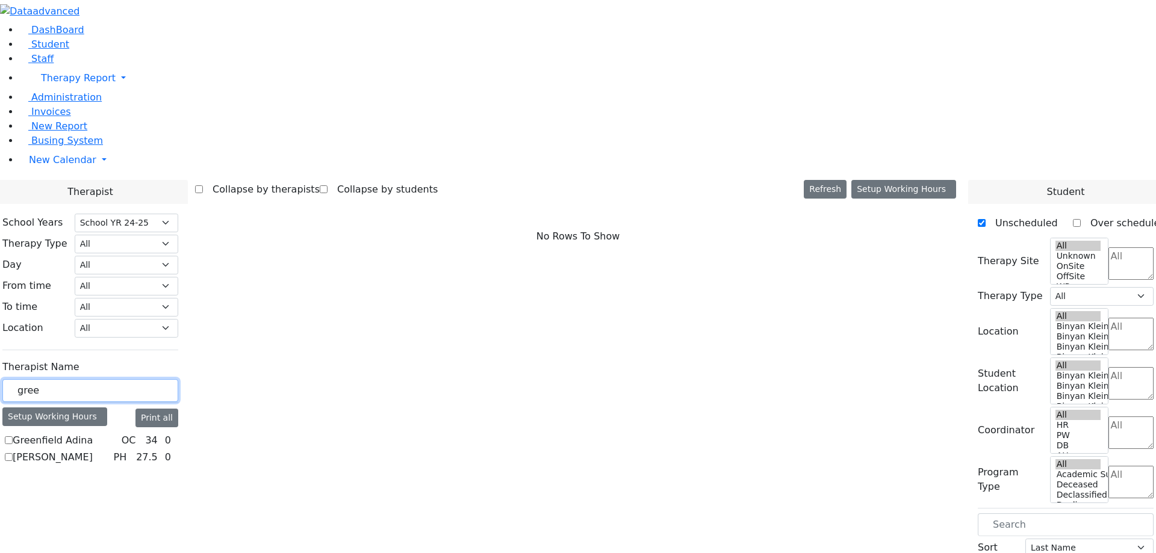
type input "gree"
click at [93, 433] on label "Greenfield Adina" at bounding box center [53, 440] width 80 height 14
click at [13, 436] on input "Greenfield Adina" at bounding box center [9, 440] width 8 height 8
checkbox input "true"
select select "1"
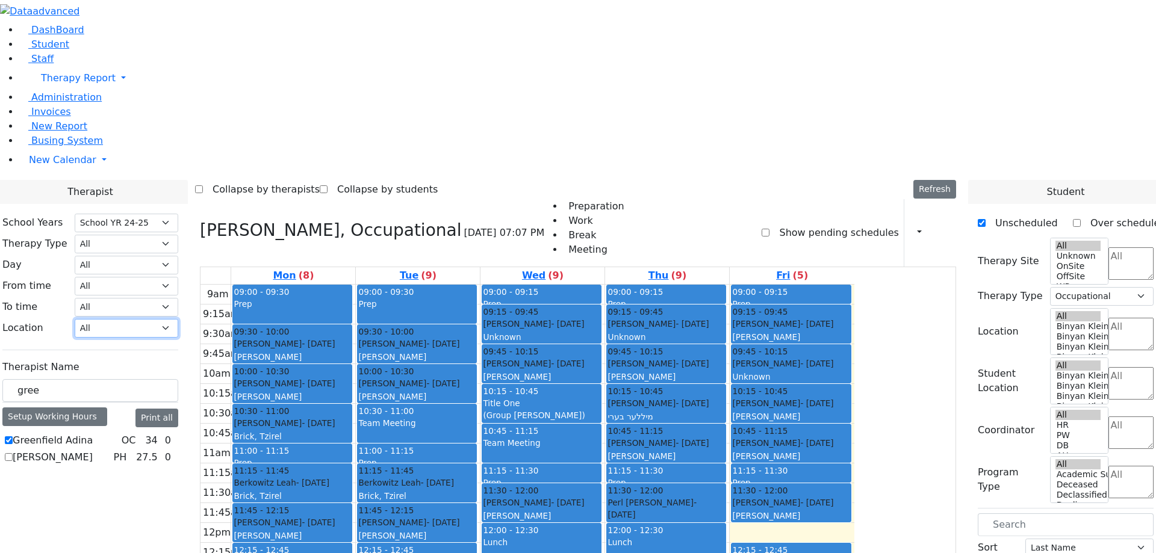
click at [178, 319] on select "All [PERSON_NAME] 5 [PERSON_NAME] 4 [PERSON_NAME] 3 [PERSON_NAME] 2 [PERSON_NAM…" at bounding box center [127, 328] width 104 height 19
select select "33"
click at [178, 319] on select "All [PERSON_NAME] 5 [PERSON_NAME] 4 [PERSON_NAME] 3 [PERSON_NAME] 2 [PERSON_NAM…" at bounding box center [127, 328] width 104 height 19
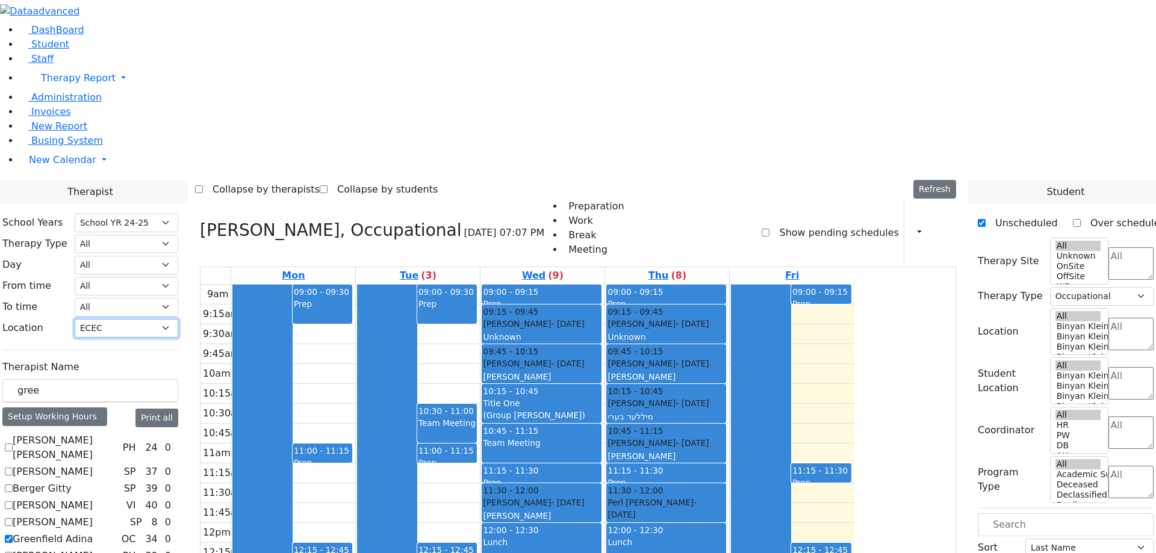
click at [178, 319] on select "All [PERSON_NAME] 5 [PERSON_NAME] 4 [PERSON_NAME] 3 [PERSON_NAME] 2 [PERSON_NAM…" at bounding box center [127, 328] width 104 height 19
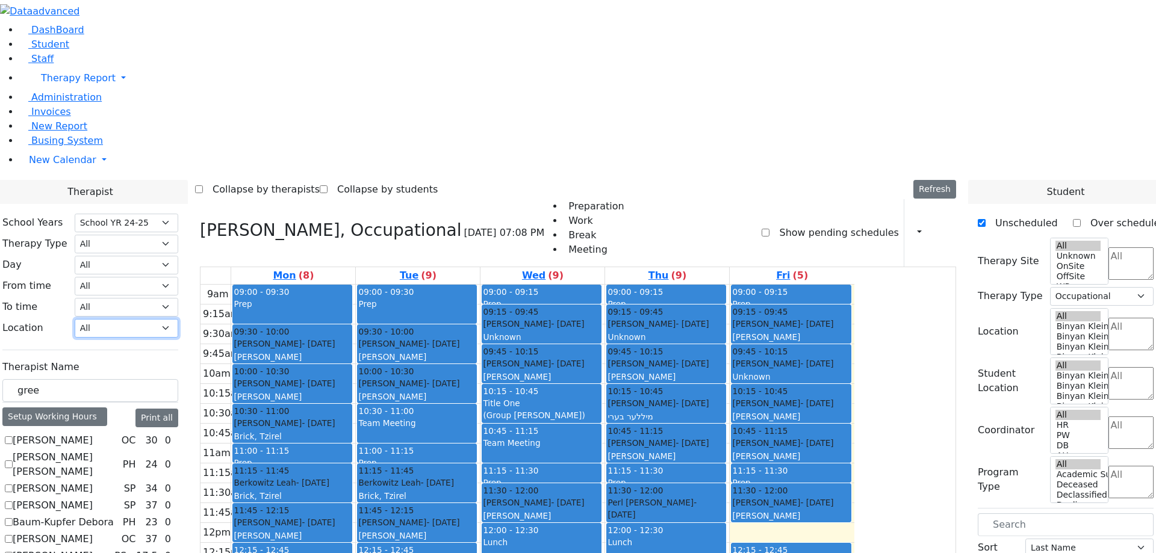
click at [178, 319] on select "All [PERSON_NAME] 5 [PERSON_NAME] 4 [PERSON_NAME] 3 [PERSON_NAME] 2 [PERSON_NAM…" at bounding box center [127, 328] width 104 height 19
select select "33"
click at [178, 319] on select "All [PERSON_NAME] 5 [PERSON_NAME] 4 [PERSON_NAME] 3 [PERSON_NAME] 2 [PERSON_NAM…" at bounding box center [127, 328] width 104 height 19
